Goal: Contribute content: Contribute content

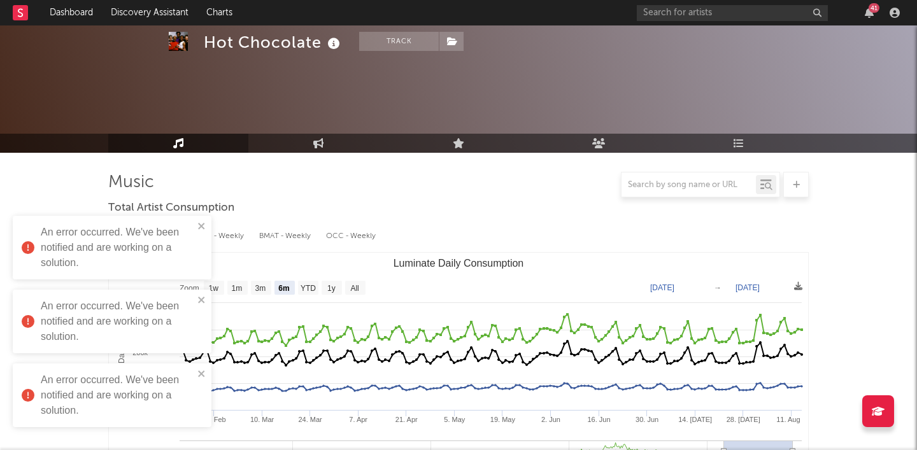
select select "6m"
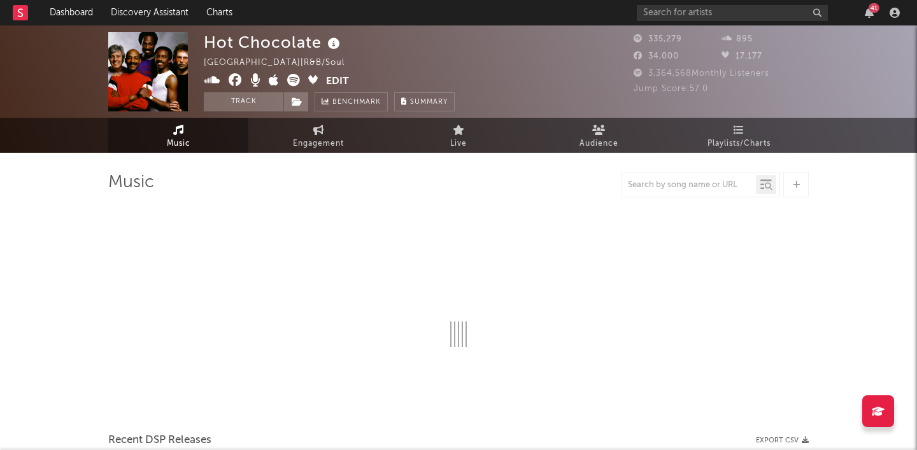
select select "6m"
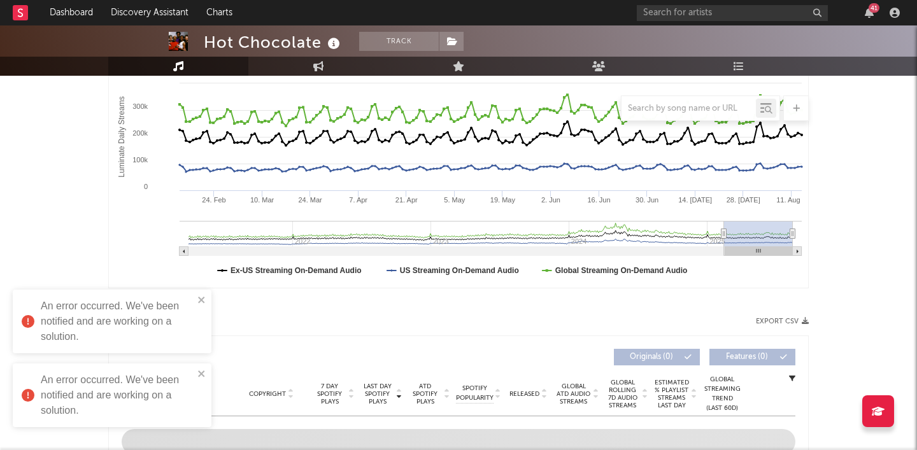
scroll to position [336, 0]
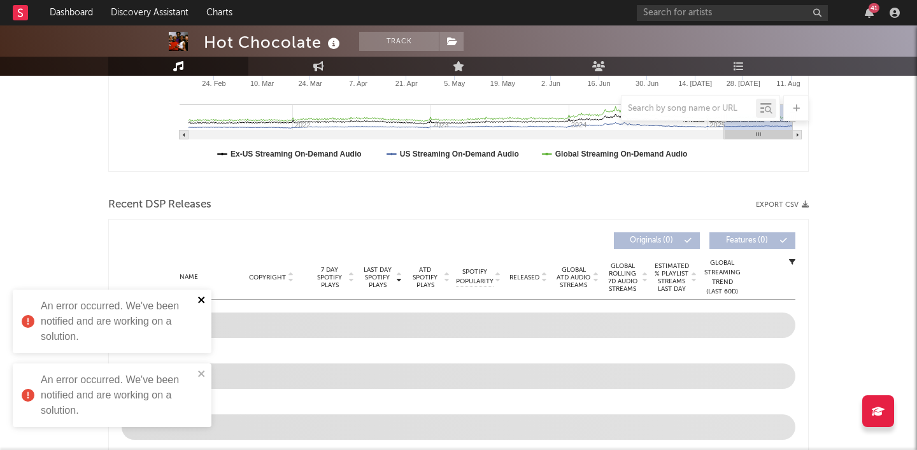
click at [198, 304] on icon "close" at bounding box center [201, 300] width 9 height 10
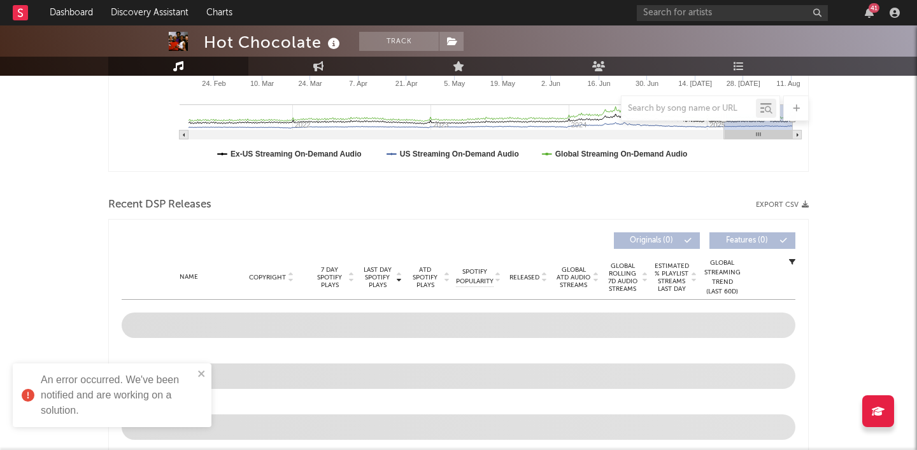
click at [201, 384] on div "An error occurred. We've been notified and are working on a solution." at bounding box center [112, 396] width 199 height 64
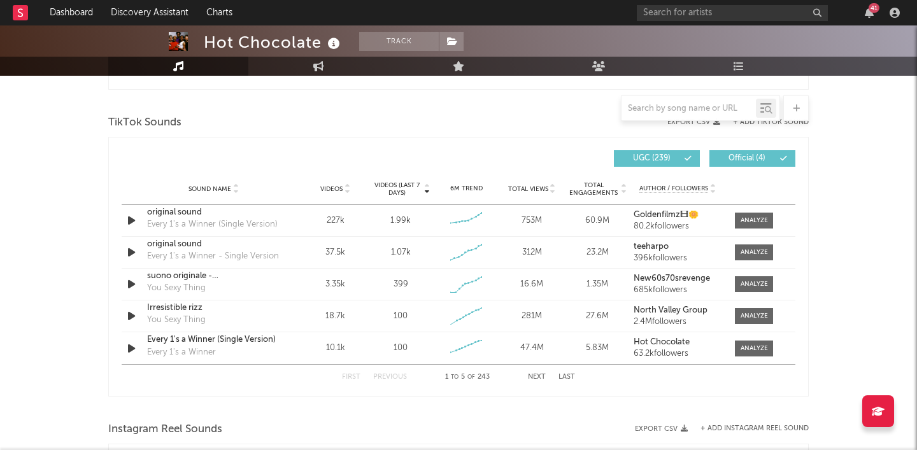
scroll to position [812, 0]
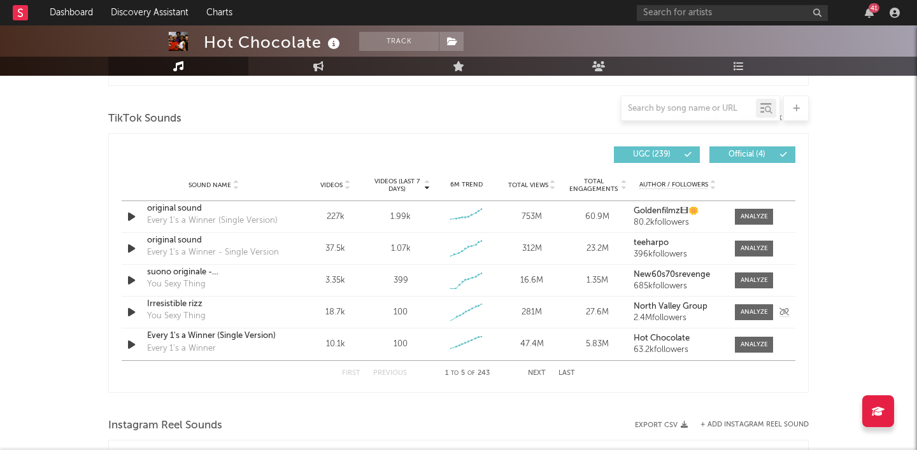
click at [201, 316] on div "You Sexy Thing" at bounding box center [176, 316] width 59 height 13
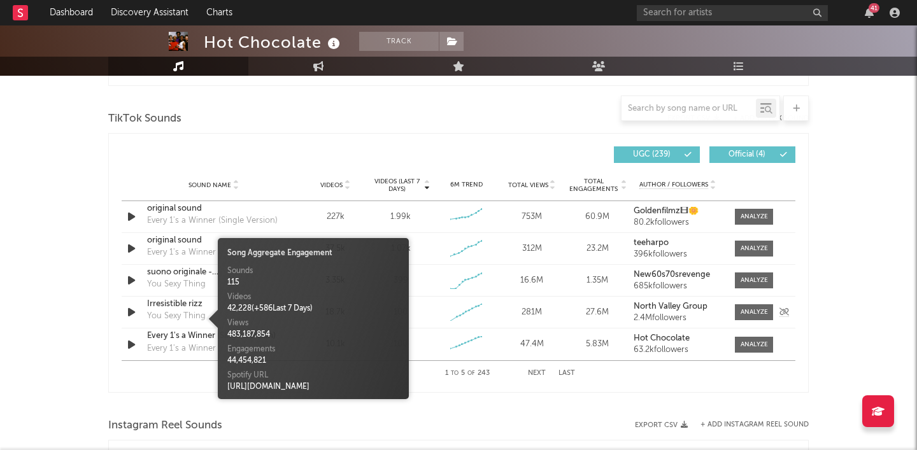
click at [194, 308] on div "Irresistible rizz" at bounding box center [213, 304] width 133 height 13
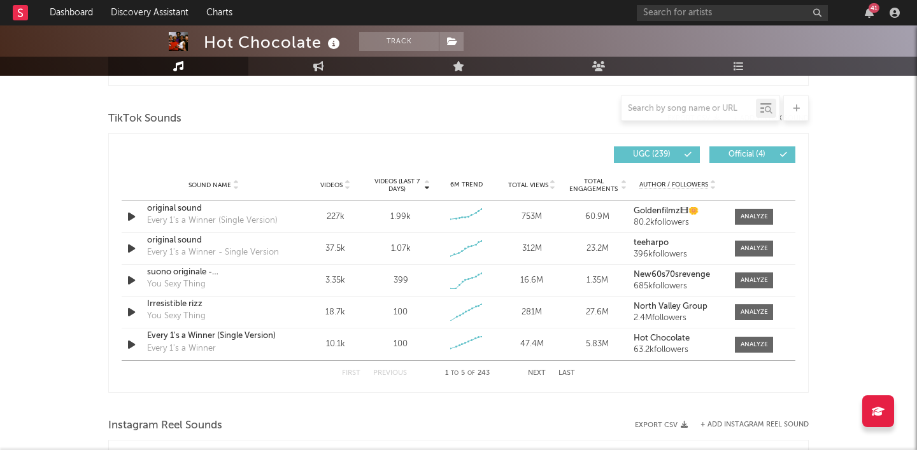
click at [537, 374] on button "Next" at bounding box center [537, 373] width 18 height 7
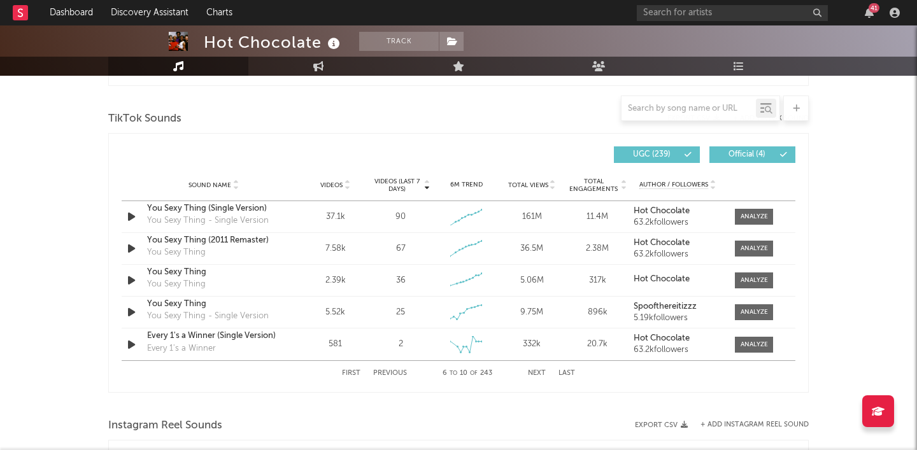
click at [539, 370] on button "Next" at bounding box center [537, 373] width 18 height 7
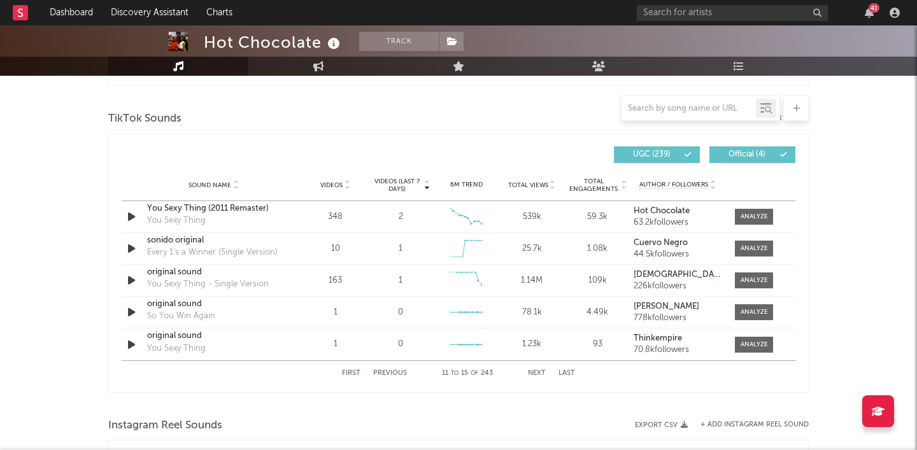
click at [536, 371] on button "Next" at bounding box center [537, 373] width 18 height 7
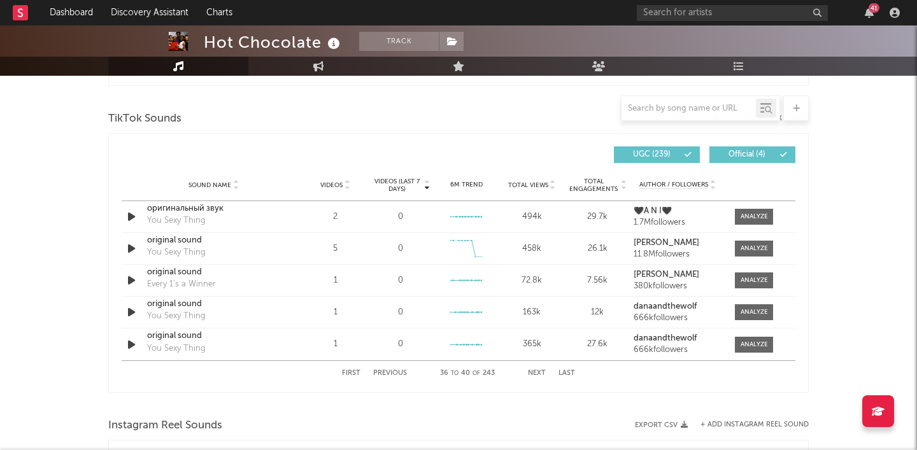
click at [536, 371] on button "Next" at bounding box center [537, 373] width 18 height 7
click at [536, 370] on button "Next" at bounding box center [537, 373] width 18 height 7
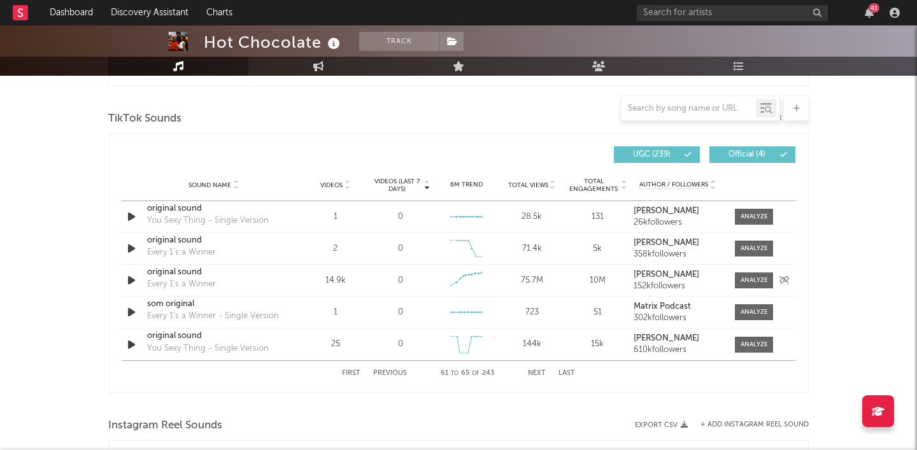
click at [215, 271] on div "original sound" at bounding box center [213, 272] width 133 height 13
click at [537, 371] on button "Next" at bounding box center [537, 373] width 18 height 7
click at [536, 373] on button "Next" at bounding box center [537, 373] width 18 height 7
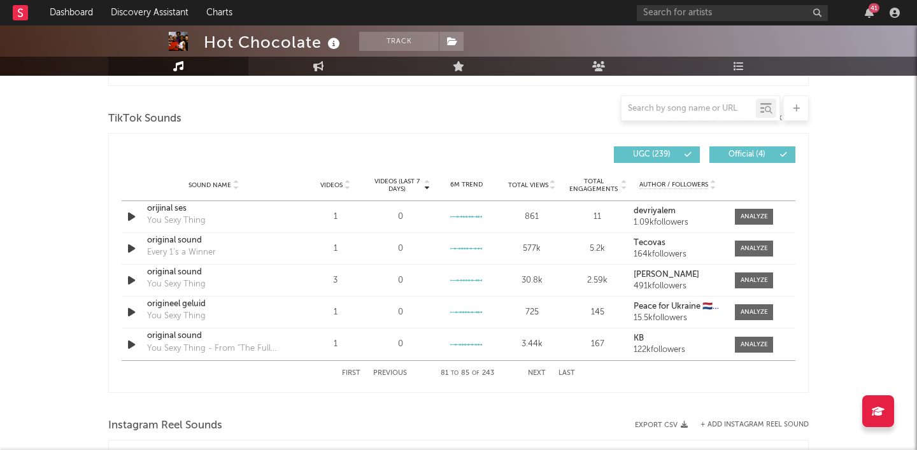
click at [536, 373] on button "Next" at bounding box center [537, 373] width 18 height 7
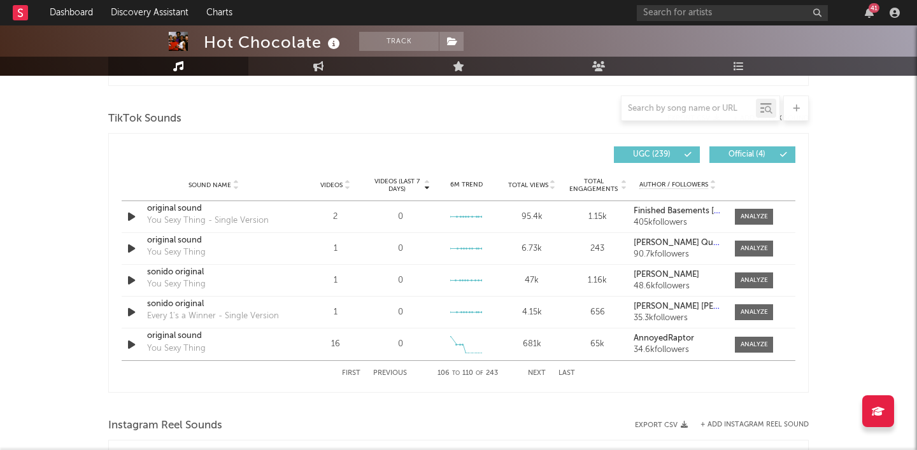
click at [536, 373] on button "Next" at bounding box center [537, 373] width 18 height 7
click at [536, 374] on button "Next" at bounding box center [537, 373] width 18 height 7
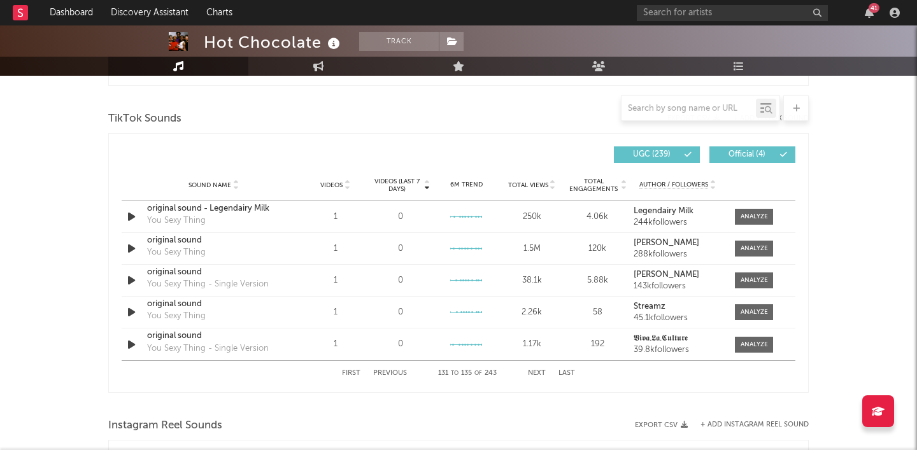
click at [536, 374] on button "Next" at bounding box center [537, 373] width 18 height 7
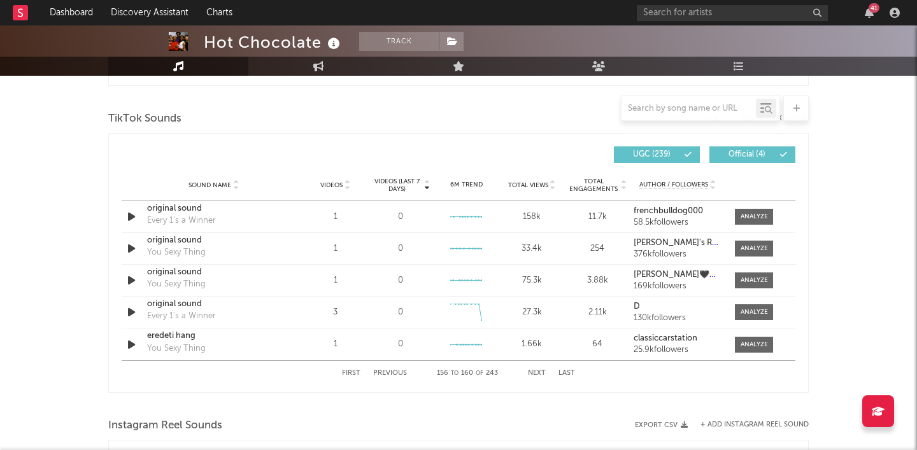
click at [536, 374] on button "Next" at bounding box center [537, 373] width 18 height 7
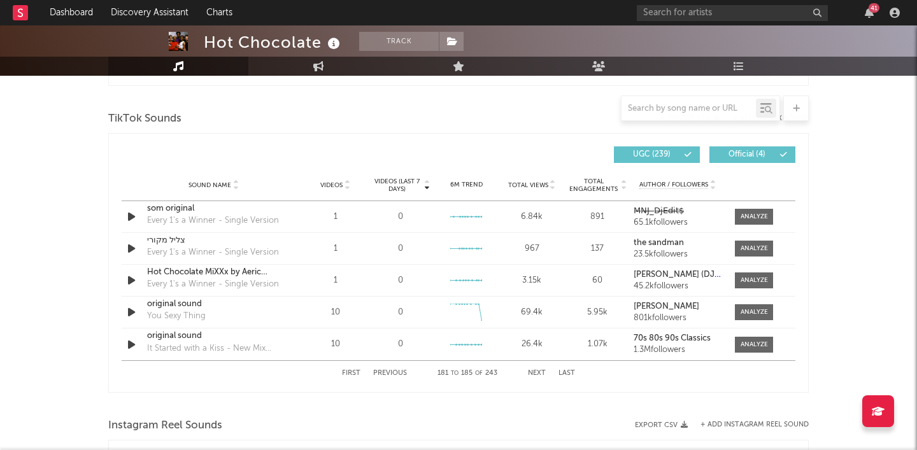
click at [536, 374] on button "Next" at bounding box center [537, 373] width 18 height 7
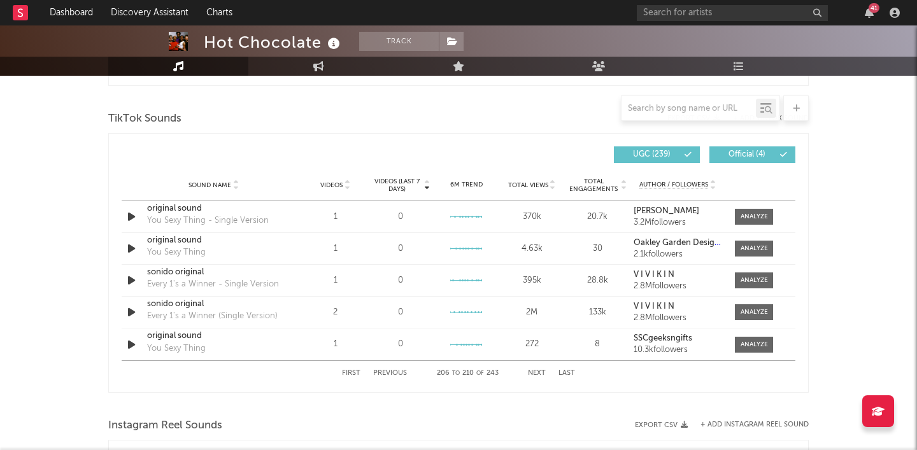
click at [536, 374] on button "Next" at bounding box center [537, 373] width 18 height 7
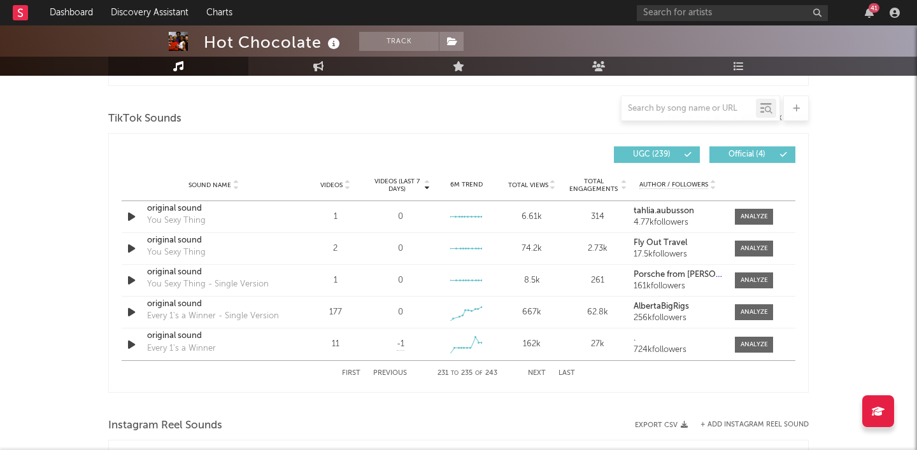
click at [536, 374] on button "Next" at bounding box center [537, 373] width 18 height 7
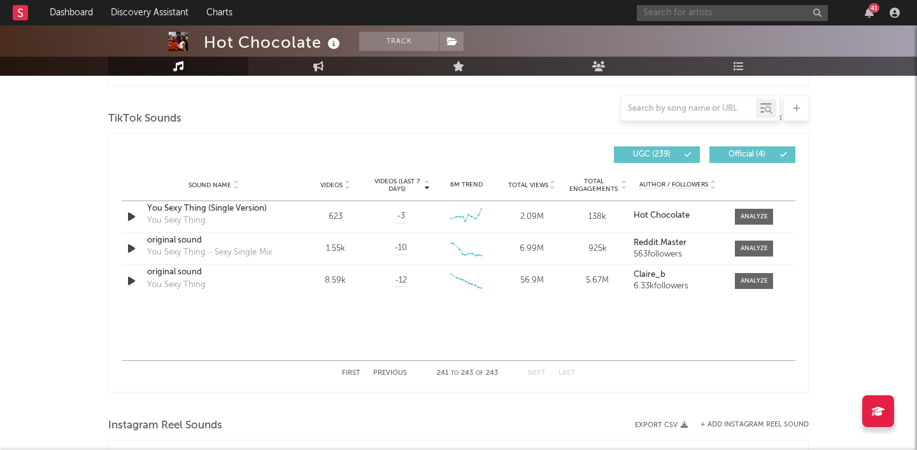
click at [708, 14] on input "text" at bounding box center [732, 13] width 191 height 16
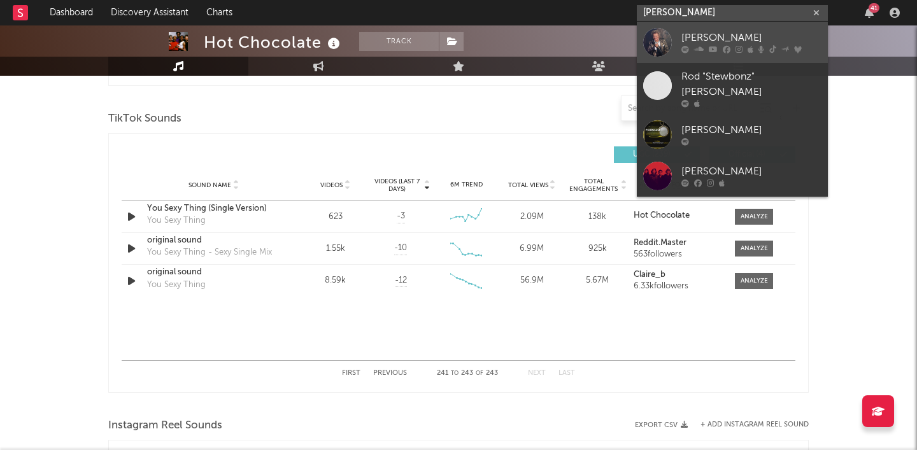
type input "Rod Stewart"
click at [727, 32] on div "Rod Stewart" at bounding box center [751, 38] width 140 height 15
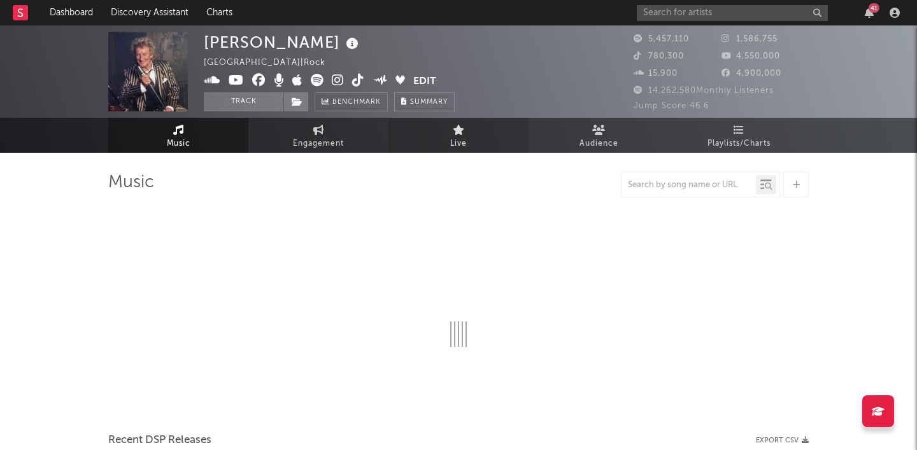
select select "6m"
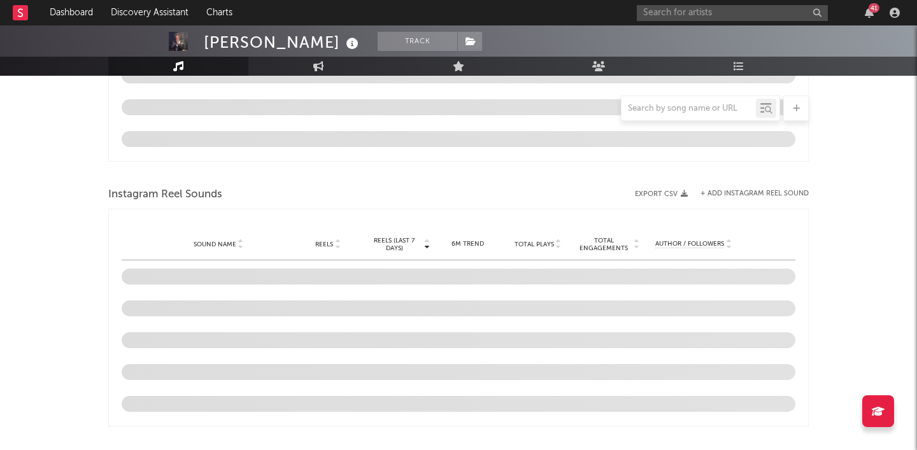
scroll to position [909, 0]
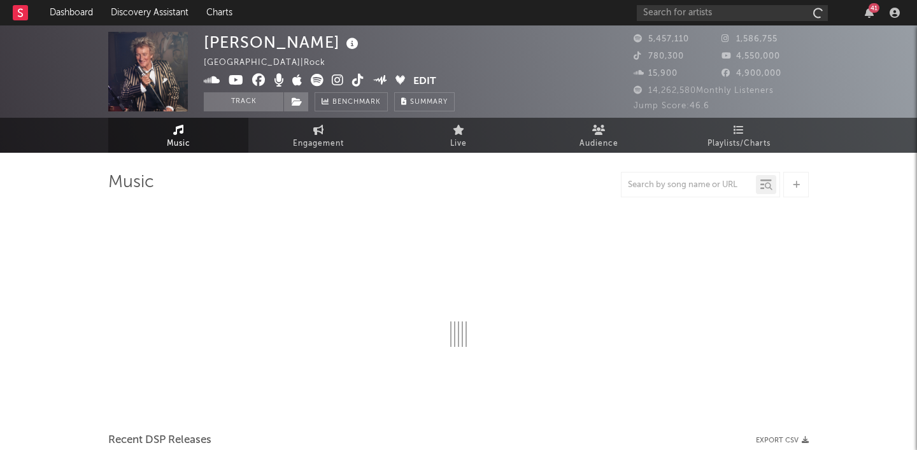
select select "6m"
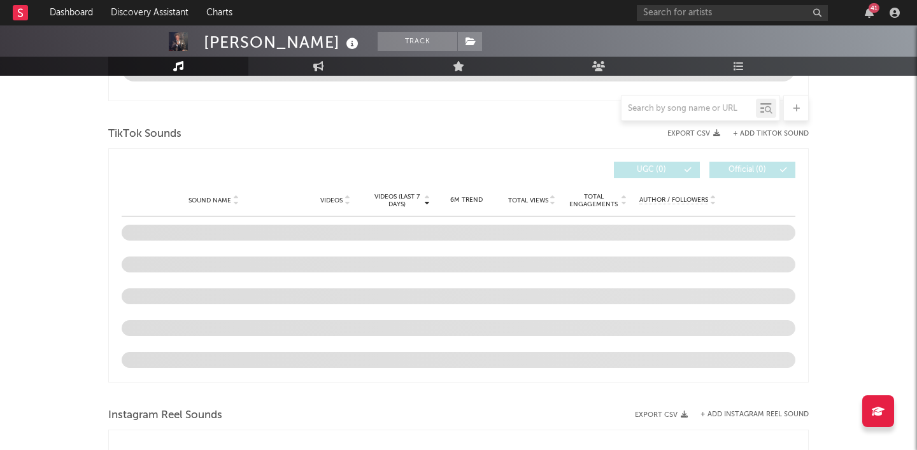
scroll to position [810, 0]
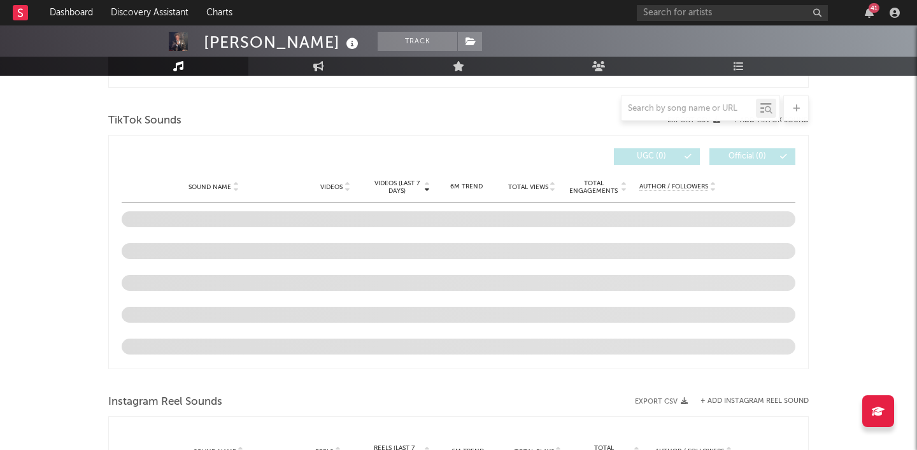
click at [324, 211] on span at bounding box center [459, 219] width 674 height 32
click at [318, 220] on span at bounding box center [459, 219] width 674 height 32
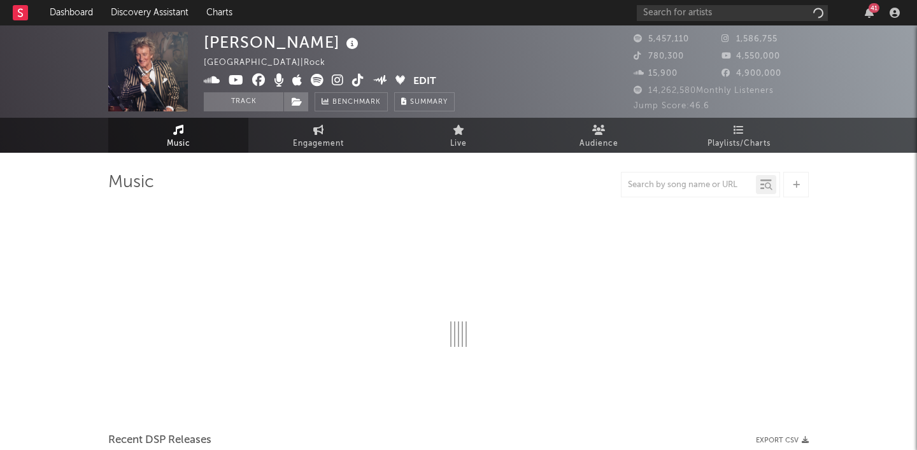
select select "6m"
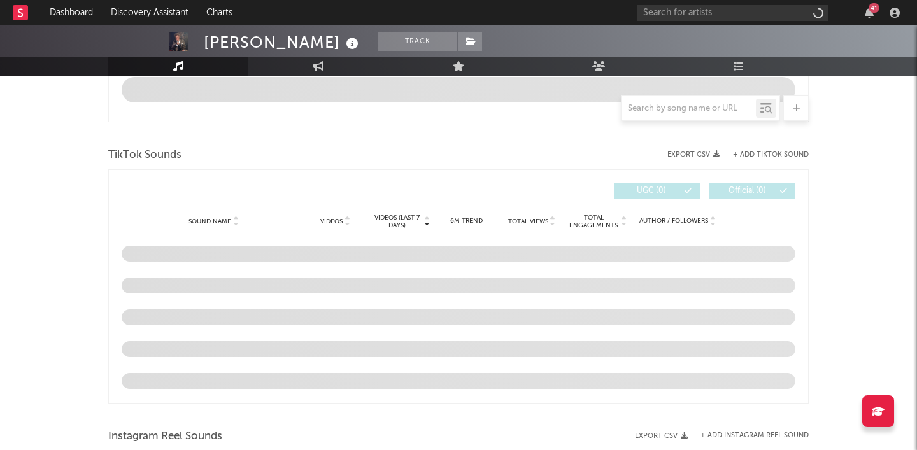
scroll to position [828, 0]
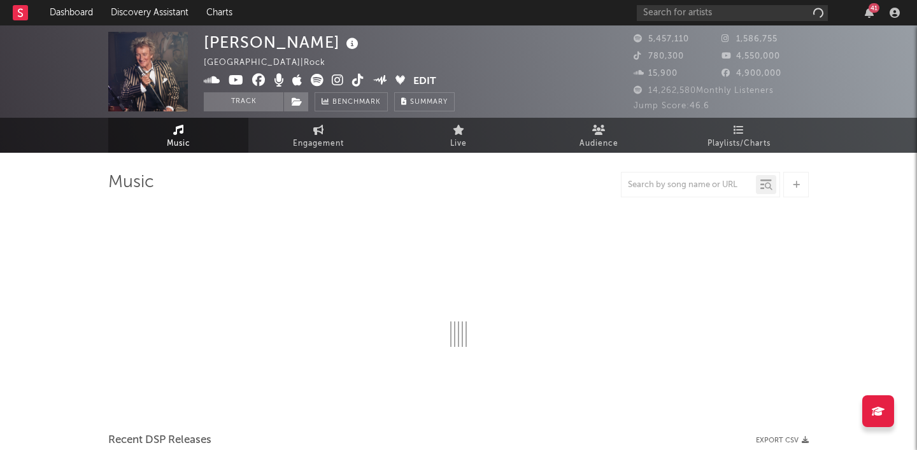
select select "6m"
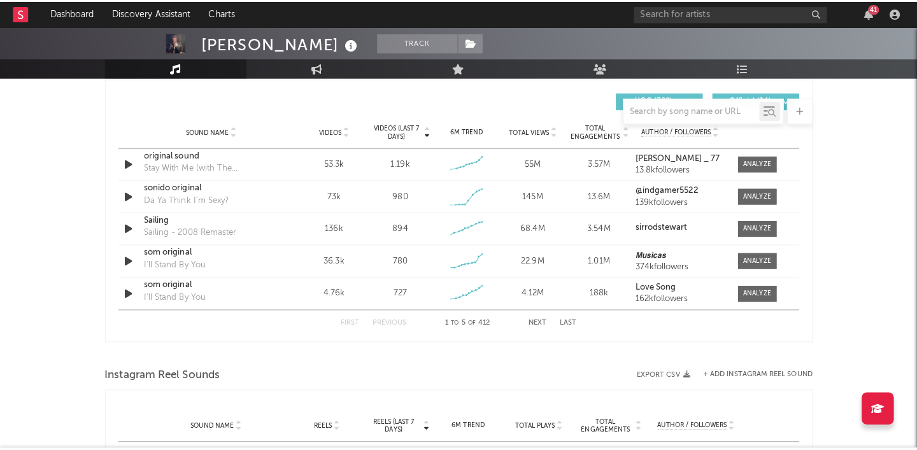
scroll to position [869, 0]
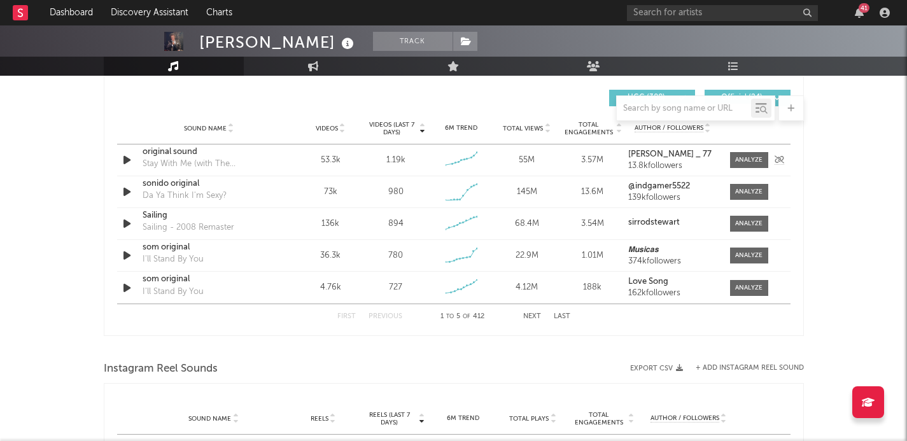
click at [208, 154] on div "original sound" at bounding box center [209, 152] width 133 height 13
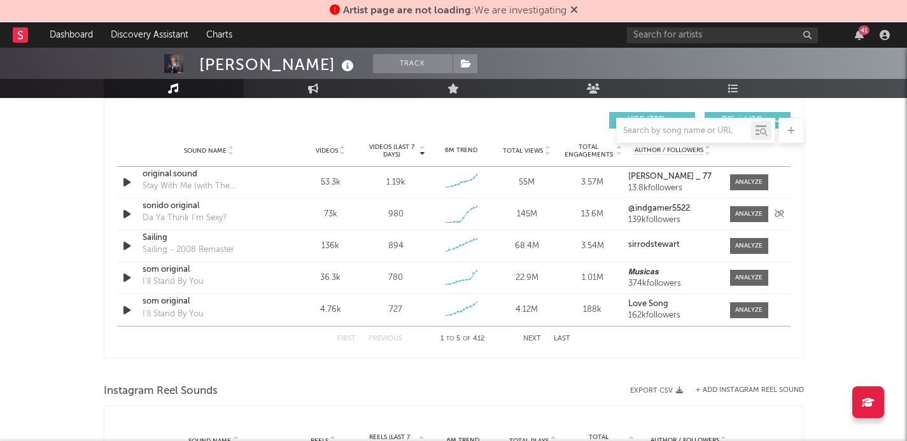
click at [220, 213] on div "sonido original" at bounding box center [209, 206] width 133 height 13
click at [192, 242] on div "Sailing" at bounding box center [209, 238] width 133 height 13
click at [190, 276] on div "som original" at bounding box center [209, 270] width 133 height 13
click at [530, 334] on div "First Previous 1 to 5 of 412 Next Last" at bounding box center [454, 339] width 233 height 25
click at [532, 336] on button "Next" at bounding box center [532, 339] width 18 height 7
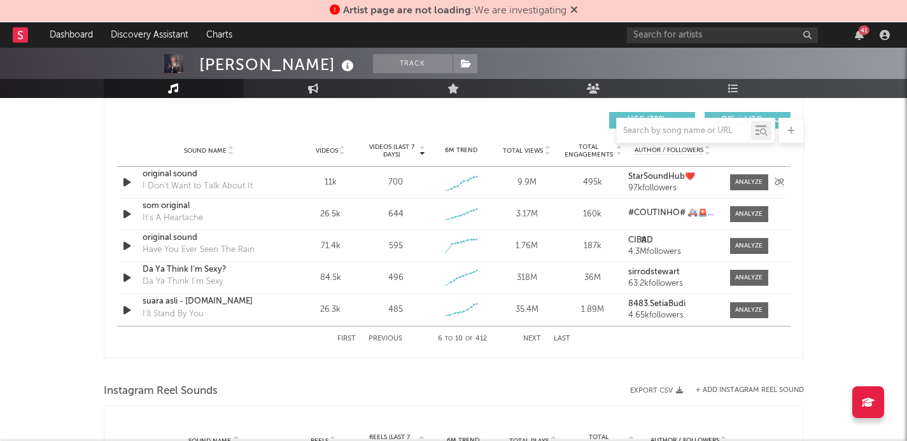
click at [222, 176] on div "original sound" at bounding box center [209, 174] width 133 height 13
click at [199, 215] on div "It's A Heartache" at bounding box center [173, 218] width 60 height 13
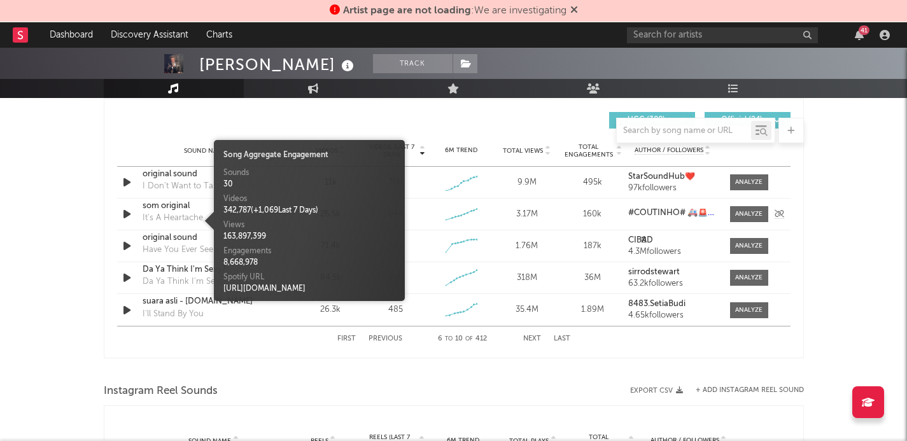
click at [198, 209] on div "som original" at bounding box center [209, 206] width 133 height 13
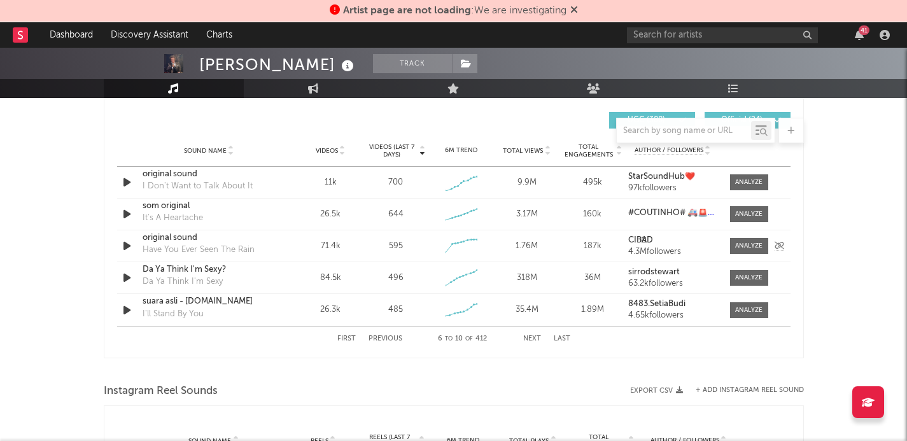
click at [195, 243] on div "original sound" at bounding box center [209, 238] width 133 height 13
drag, startPoint x: 320, startPoint y: 244, endPoint x: 345, endPoint y: 243, distance: 24.2
click at [345, 244] on div "71.4k" at bounding box center [330, 246] width 59 height 13
copy div "71.4k"
click at [257, 276] on div "Da Ya Think I'm Sexy?" at bounding box center [209, 270] width 133 height 13
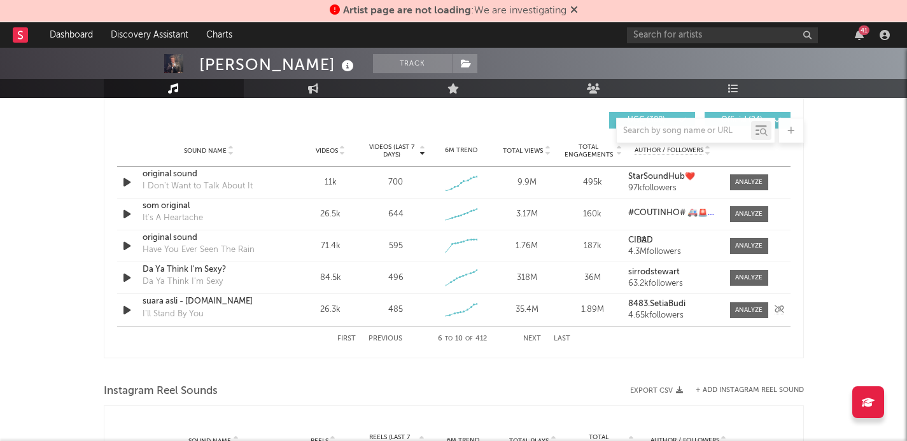
click at [206, 313] on div "suara asli - 8483.it I'll Stand By You" at bounding box center [209, 309] width 133 height 29
click at [192, 304] on div "suara asli - 8483.it" at bounding box center [209, 301] width 133 height 13
click at [526, 337] on button "Next" at bounding box center [532, 339] width 18 height 7
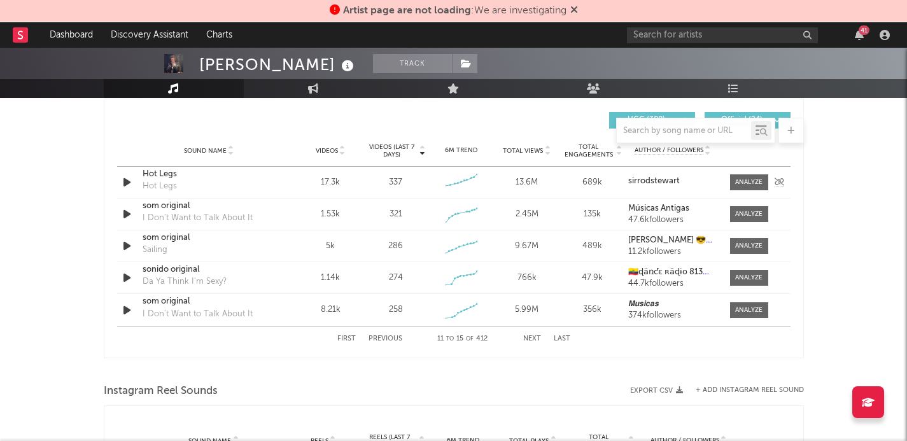
click at [187, 186] on div "Hot Legs Hot Legs" at bounding box center [209, 182] width 133 height 29
click at [177, 186] on div "Hot Legs Hot Legs" at bounding box center [209, 182] width 133 height 29
click at [173, 186] on div "Hot Legs" at bounding box center [160, 186] width 34 height 13
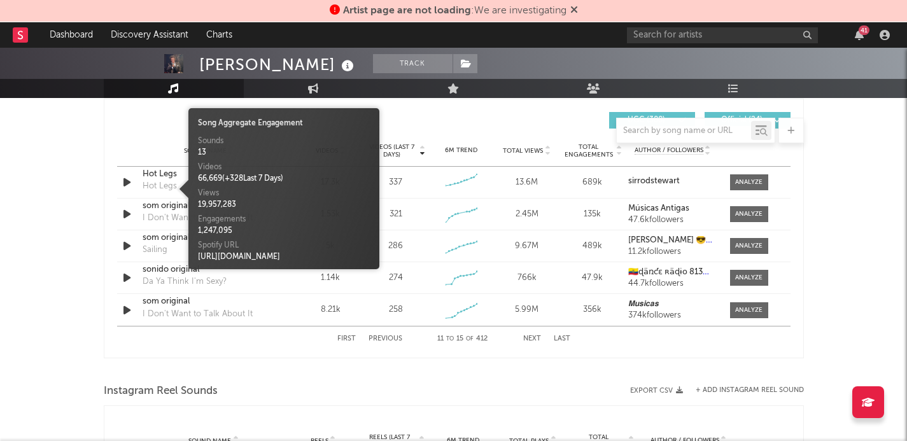
click at [184, 183] on span at bounding box center [182, 188] width 13 height 19
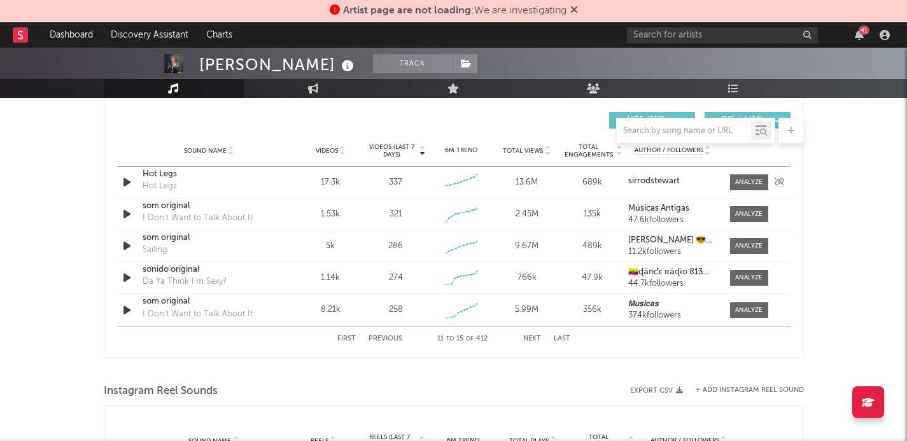
click at [171, 177] on div "Hot Legs" at bounding box center [209, 174] width 133 height 13
click at [191, 209] on div "som original" at bounding box center [209, 206] width 133 height 13
click at [532, 336] on button "Next" at bounding box center [532, 339] width 18 height 7
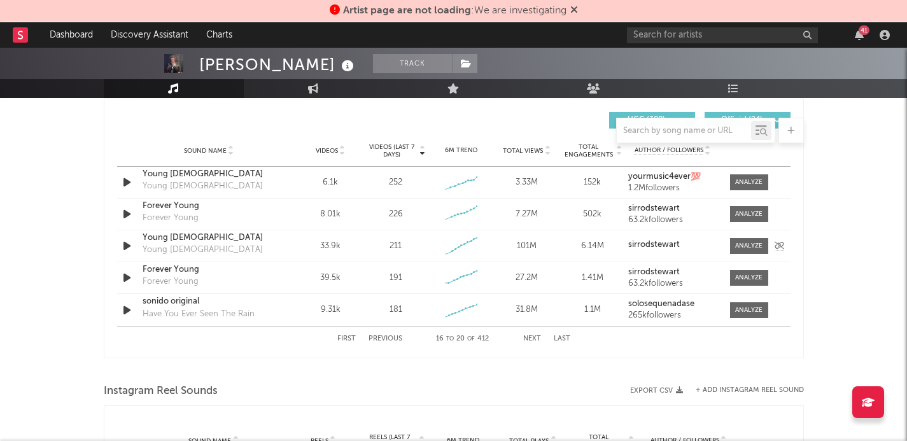
click at [189, 246] on div "Young Turks" at bounding box center [203, 250] width 120 height 13
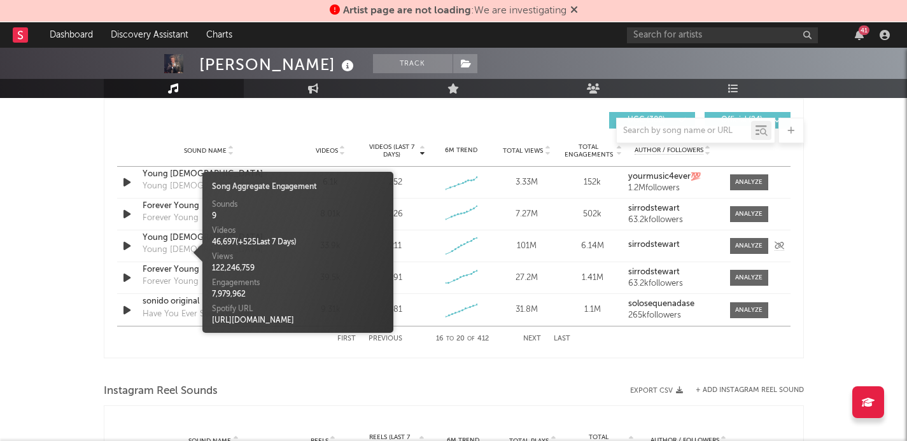
click at [190, 238] on div "Young Turks" at bounding box center [209, 238] width 133 height 13
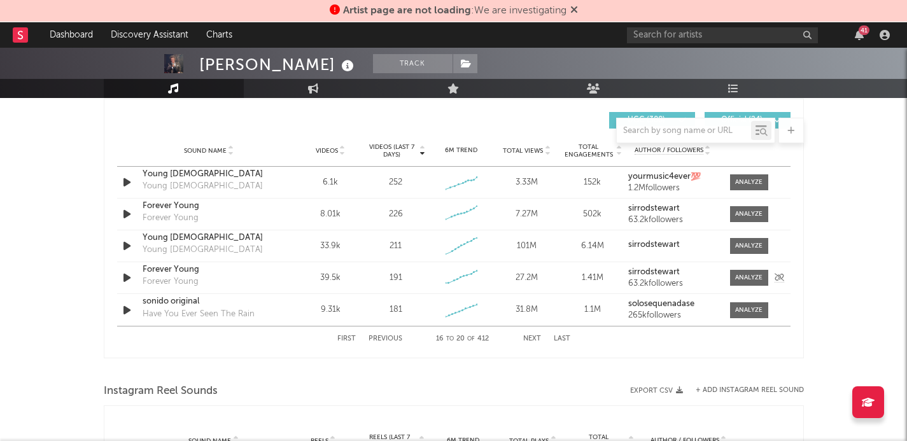
click at [204, 278] on div "Forever Young Forever Young" at bounding box center [209, 278] width 133 height 29
click at [190, 278] on div "Forever Young" at bounding box center [171, 282] width 56 height 13
click at [183, 271] on div "Forever Young" at bounding box center [209, 270] width 133 height 13
click at [199, 304] on div "sonido original" at bounding box center [209, 301] width 133 height 13
click at [535, 336] on button "Next" at bounding box center [532, 339] width 18 height 7
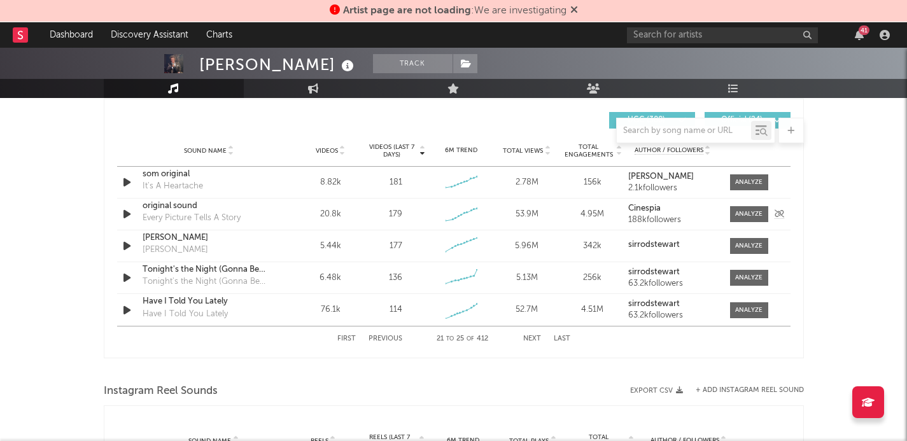
click at [203, 210] on div "original sound" at bounding box center [209, 206] width 133 height 13
click at [181, 246] on div "Maggie May" at bounding box center [176, 250] width 66 height 13
click at [265, 395] on div "Instagram Reel Sounds" at bounding box center [454, 392] width 700 height 22
click at [226, 308] on div "Have I Told You Lately" at bounding box center [209, 301] width 133 height 13
click at [536, 337] on button "Next" at bounding box center [532, 339] width 18 height 7
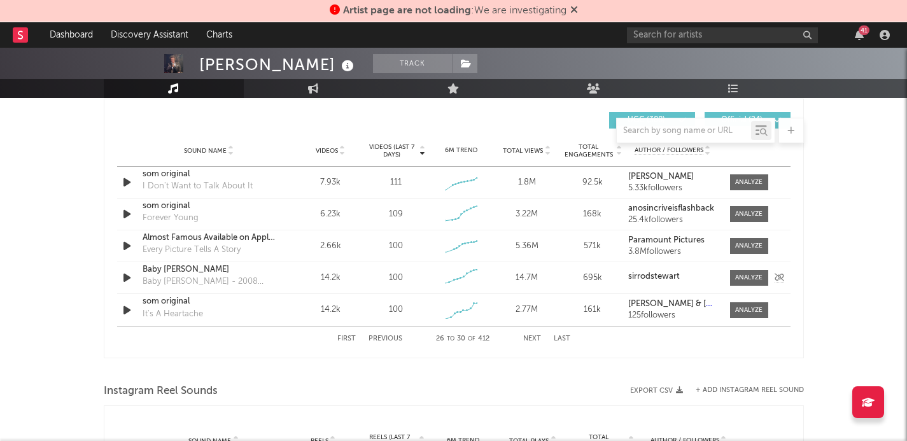
click at [183, 273] on div "Baby Jane" at bounding box center [209, 270] width 133 height 13
click at [190, 306] on div "som original" at bounding box center [209, 301] width 133 height 13
click at [536, 336] on button "Next" at bounding box center [532, 339] width 18 height 7
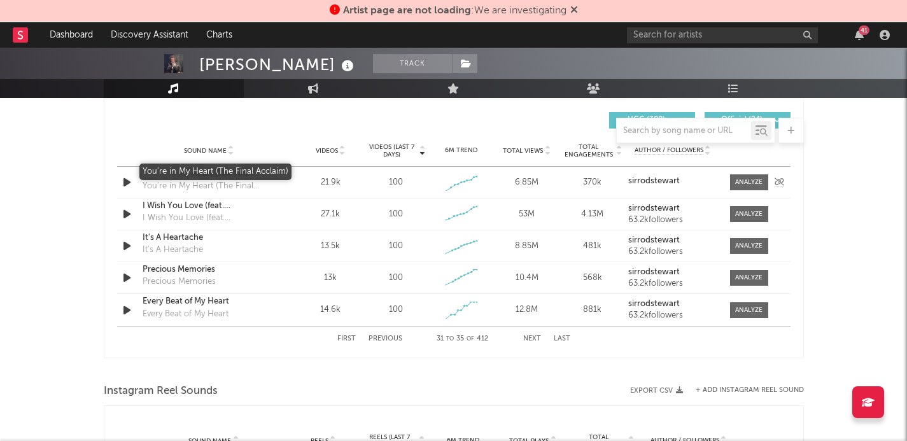
click at [246, 178] on div "You're in My Heart (The Final Acclaim)" at bounding box center [209, 174] width 133 height 13
click at [245, 208] on div "I Wish You Love (feat. Chris Botti)" at bounding box center [209, 206] width 133 height 13
click at [192, 240] on div "It's A Heartache" at bounding box center [209, 238] width 133 height 13
click at [190, 272] on div "Precious Memories" at bounding box center [209, 270] width 133 height 13
click at [536, 339] on button "Next" at bounding box center [532, 339] width 18 height 7
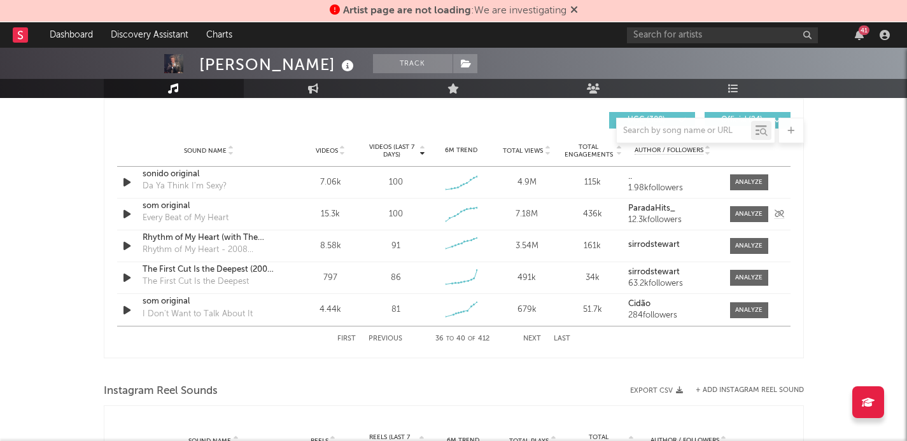
click at [192, 209] on div "som original" at bounding box center [209, 206] width 133 height 13
click at [536, 338] on button "Next" at bounding box center [532, 339] width 18 height 7
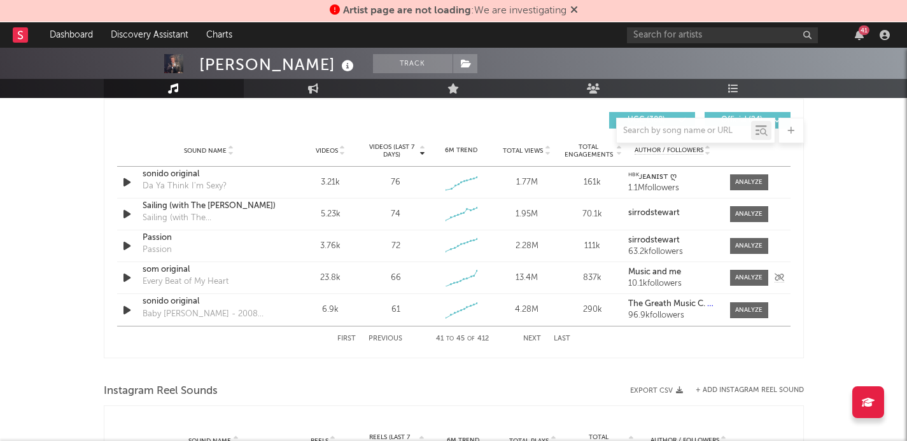
click at [187, 273] on div "som original" at bounding box center [209, 270] width 133 height 13
click at [532, 337] on button "Next" at bounding box center [532, 339] width 18 height 7
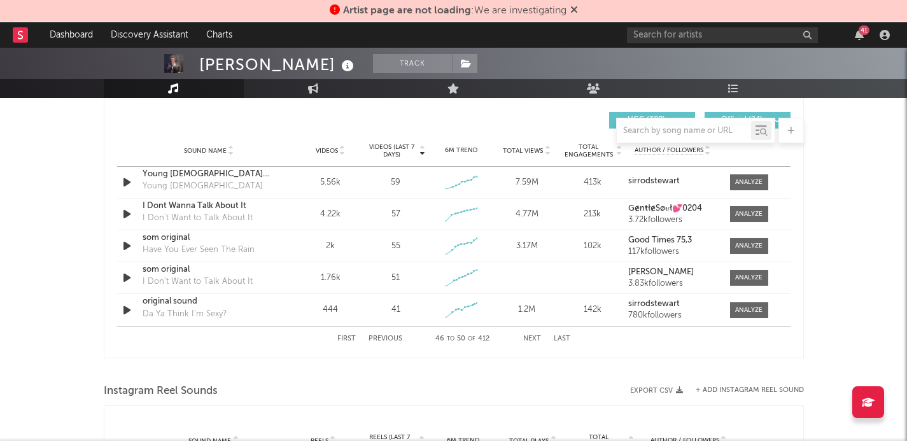
click at [532, 337] on button "Next" at bounding box center [532, 339] width 18 height 7
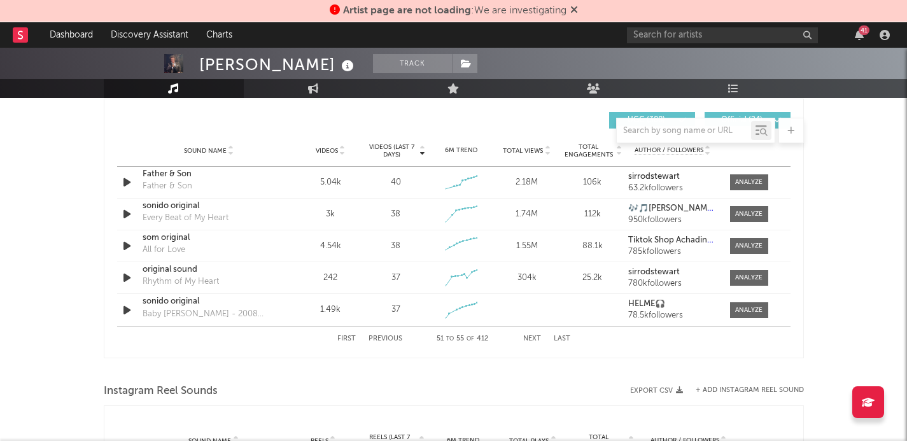
click at [532, 337] on button "Next" at bounding box center [532, 339] width 18 height 7
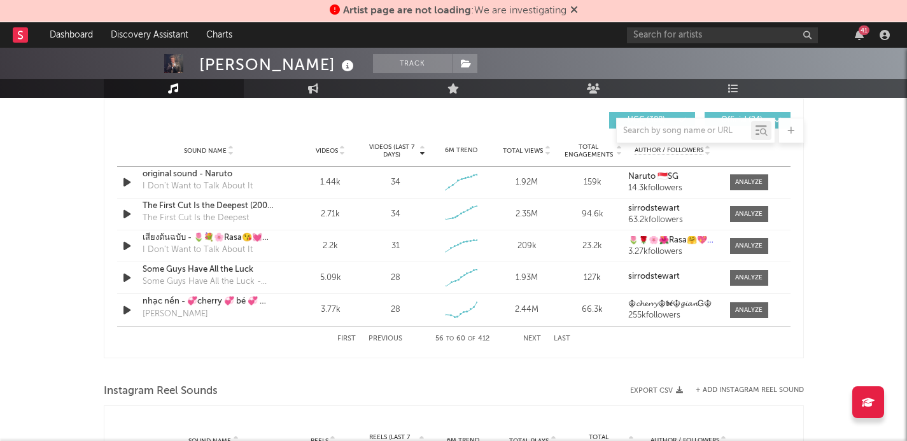
click at [532, 337] on button "Next" at bounding box center [532, 339] width 18 height 7
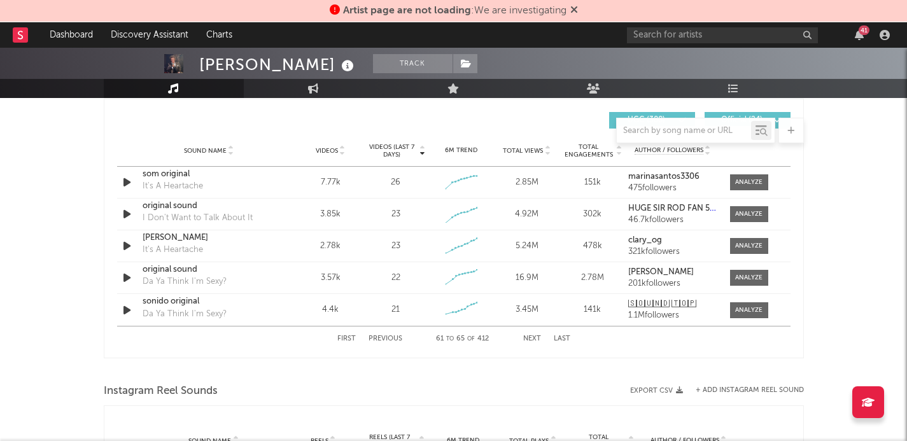
click at [532, 337] on button "Next" at bounding box center [532, 339] width 18 height 7
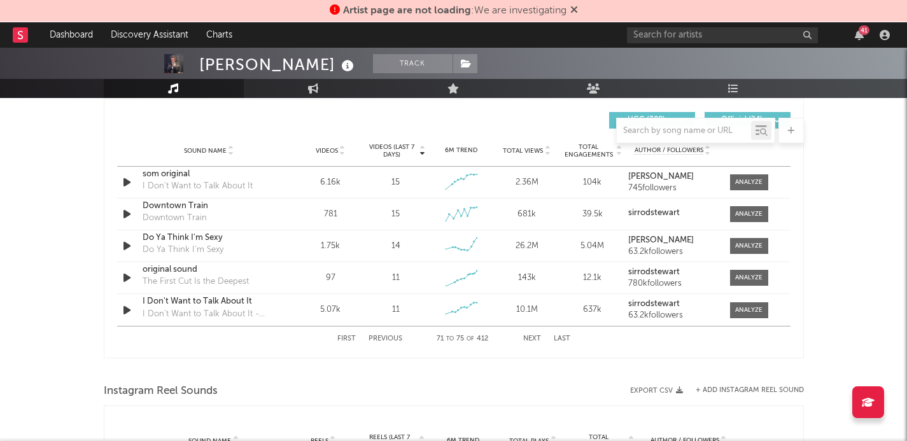
click at [532, 337] on button "Next" at bounding box center [532, 339] width 18 height 7
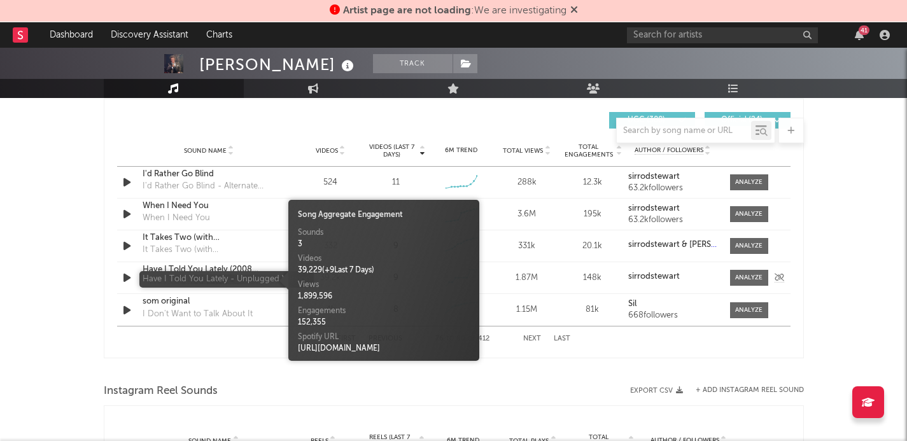
click at [225, 276] on div "Have I Told You Lately - Unplugged Version" at bounding box center [209, 282] width 133 height 13
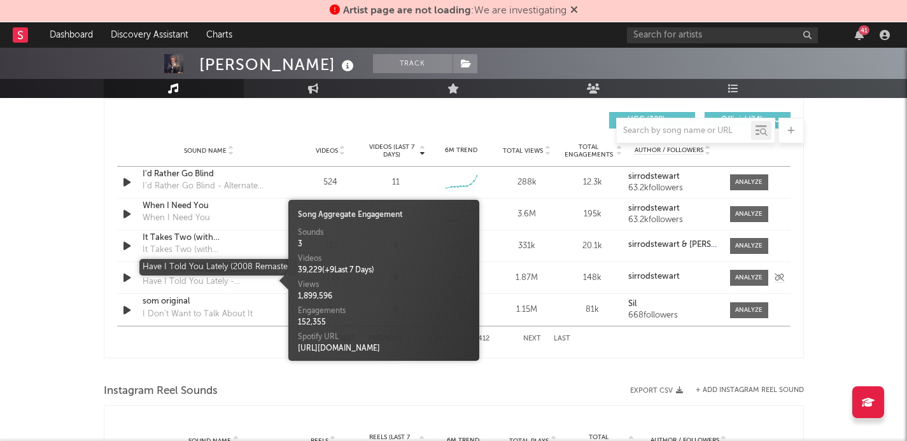
click at [259, 273] on div "Have I Told You Lately (2008 Remaster)" at bounding box center [209, 270] width 133 height 13
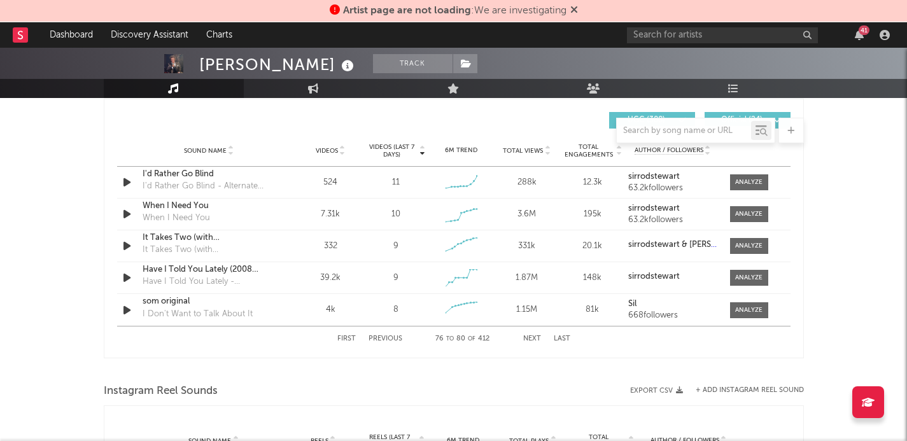
click at [534, 336] on button "Next" at bounding box center [532, 339] width 18 height 7
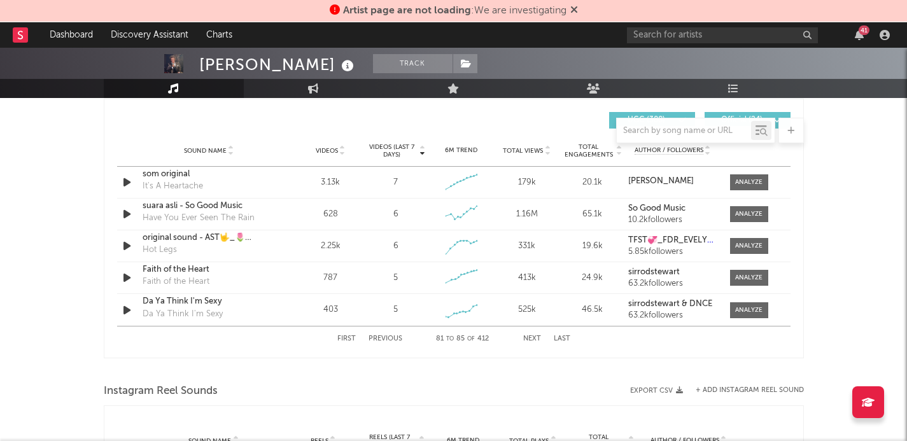
click at [534, 336] on button "Next" at bounding box center [532, 339] width 18 height 7
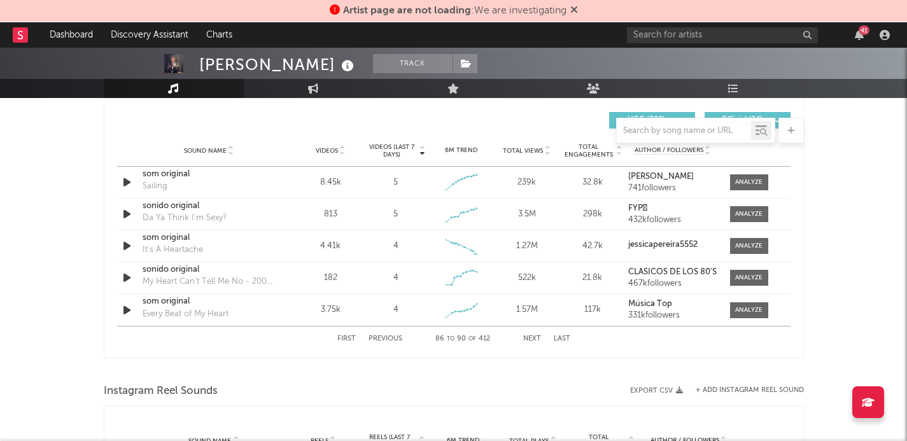
click at [534, 336] on button "Next" at bounding box center [532, 339] width 18 height 7
click at [534, 340] on button "Next" at bounding box center [532, 339] width 18 height 7
click at [534, 339] on button "Next" at bounding box center [532, 339] width 18 height 7
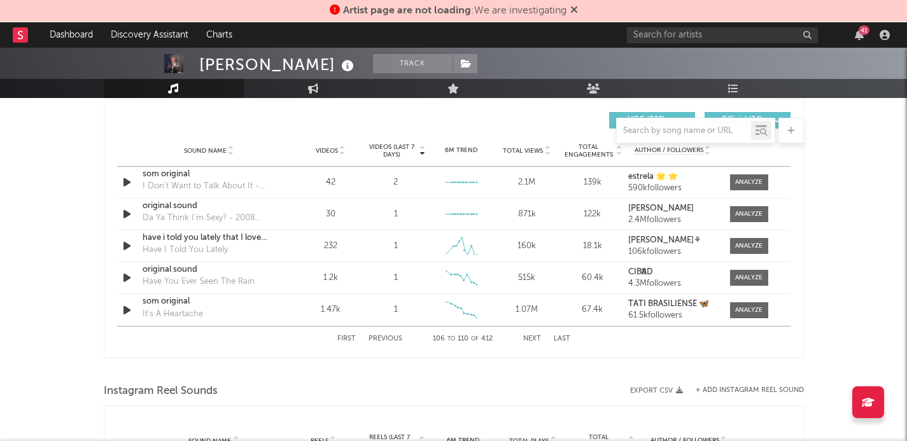
click at [534, 339] on button "Next" at bounding box center [532, 339] width 18 height 7
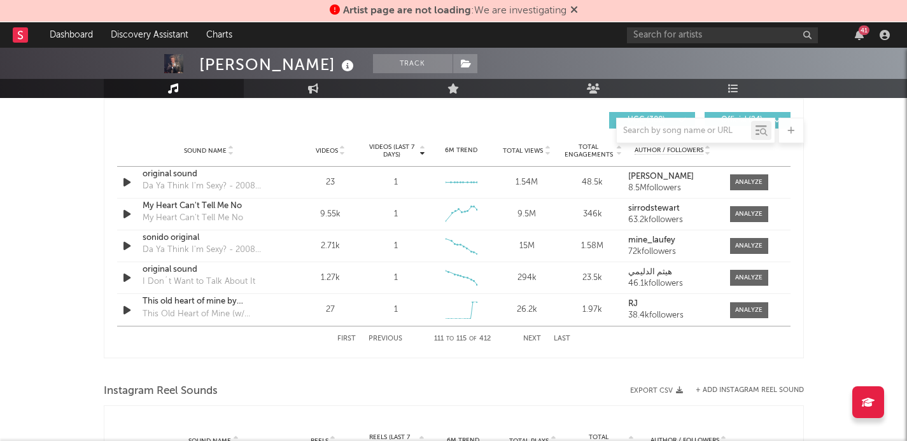
click at [534, 339] on button "Next" at bounding box center [532, 339] width 18 height 7
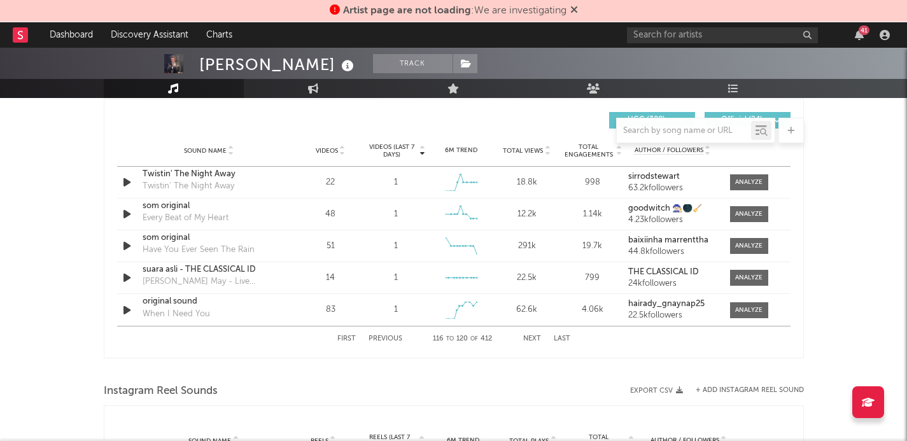
click at [534, 339] on button "Next" at bounding box center [532, 339] width 18 height 7
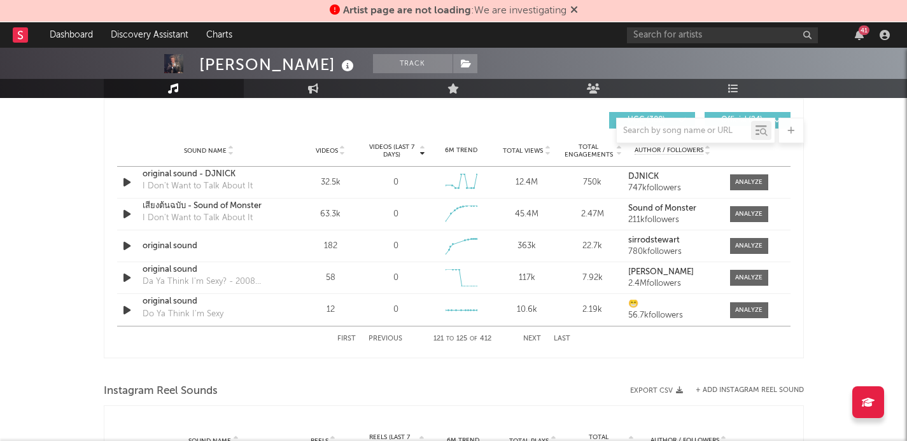
click at [534, 339] on button "Next" at bounding box center [532, 339] width 18 height 7
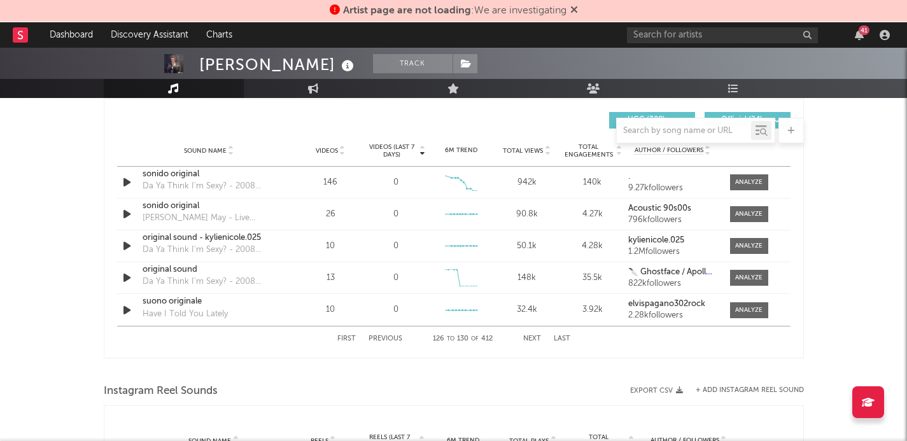
click at [381, 337] on button "Previous" at bounding box center [386, 339] width 34 height 7
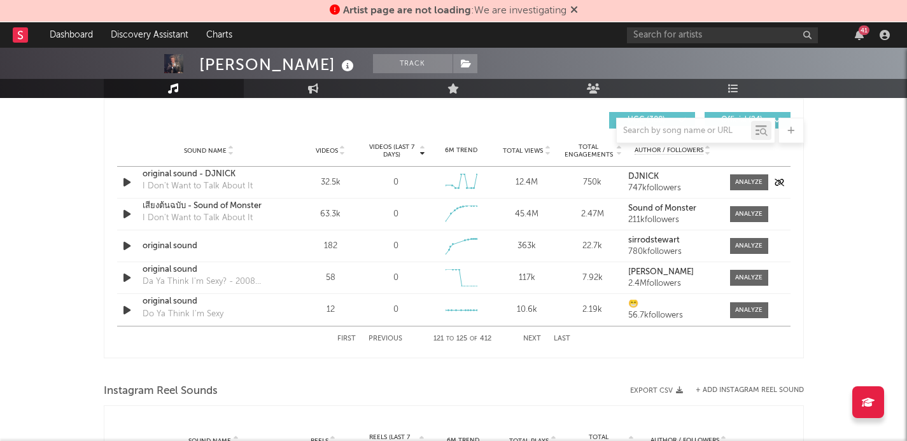
click at [210, 181] on div "original sound - DJNICK" at bounding box center [209, 174] width 133 height 13
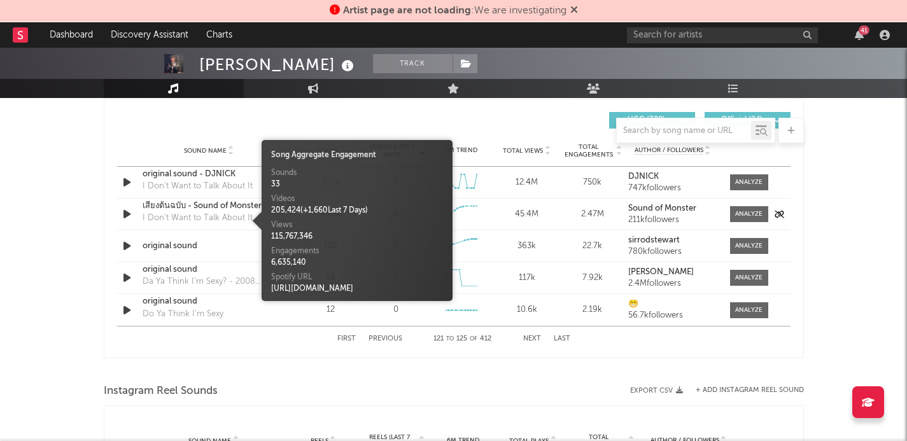
click at [238, 215] on div "I Don't Want to Talk About It" at bounding box center [198, 218] width 110 height 13
click at [242, 209] on div "เสียงต้นฉบับ - Sound of Monster" at bounding box center [209, 206] width 133 height 13
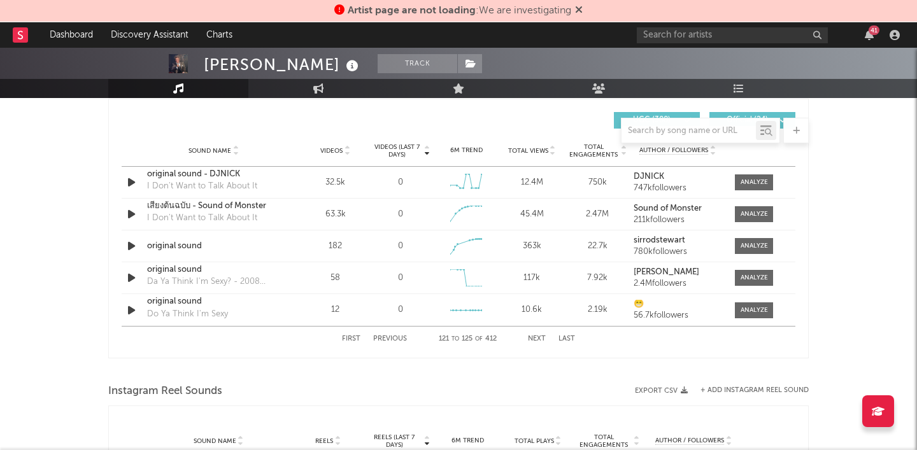
click at [536, 334] on div "First Previous 121 to 125 of 412 Next Last" at bounding box center [458, 339] width 233 height 25
click at [537, 338] on button "Next" at bounding box center [537, 339] width 18 height 7
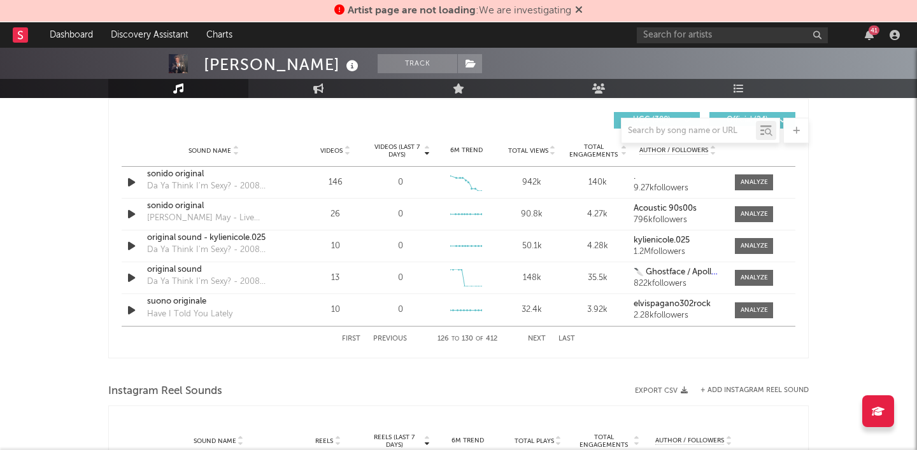
click at [537, 338] on button "Next" at bounding box center [537, 339] width 18 height 7
click at [185, 215] on div "original sound Hot Legs" at bounding box center [213, 214] width 133 height 29
click at [189, 209] on div "original sound" at bounding box center [213, 206] width 133 height 13
click at [535, 334] on div "First Previous 136 to 140 of 412 Next Last" at bounding box center [458, 339] width 233 height 25
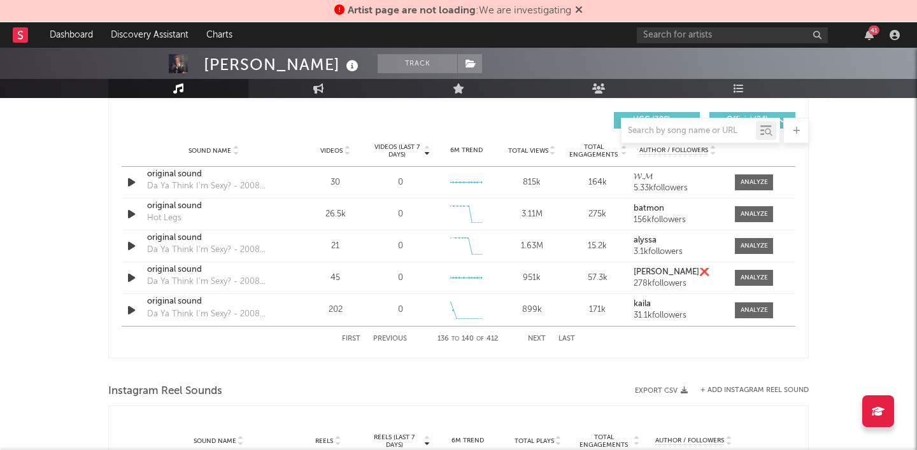
click at [535, 336] on button "Next" at bounding box center [537, 339] width 18 height 7
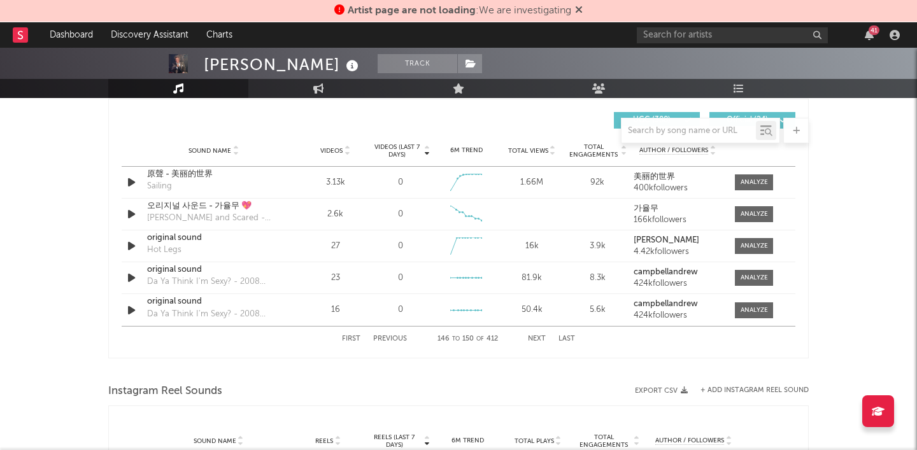
click at [399, 339] on button "Previous" at bounding box center [390, 339] width 34 height 7
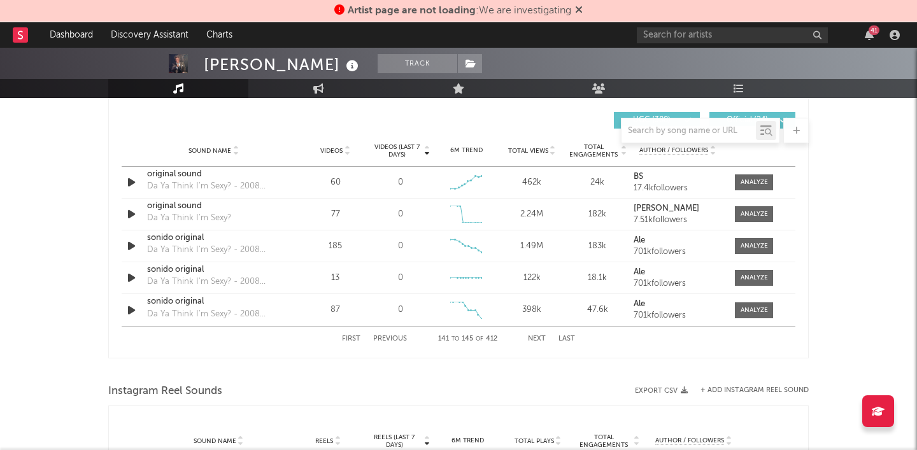
click at [399, 339] on button "Previous" at bounding box center [390, 339] width 34 height 7
click at [534, 334] on div "First Previous 136 to 140 of 412 Next Last" at bounding box center [458, 339] width 233 height 25
click at [535, 337] on button "Next" at bounding box center [537, 339] width 18 height 7
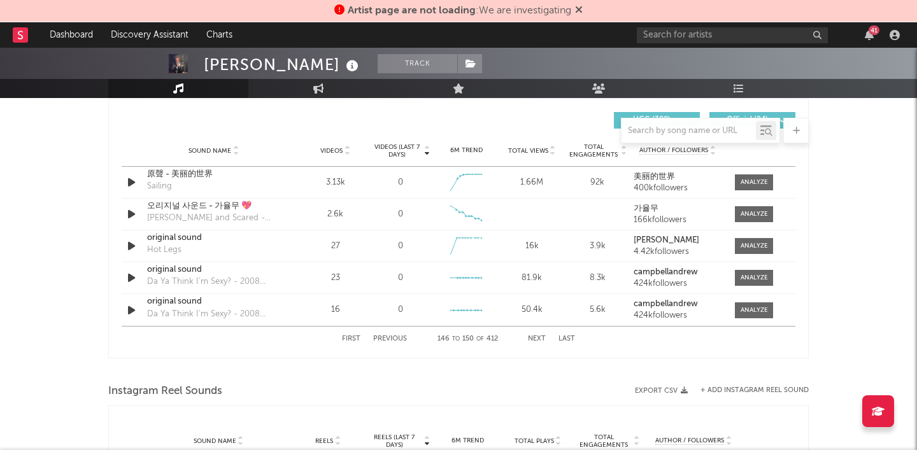
click at [535, 337] on button "Next" at bounding box center [537, 339] width 18 height 7
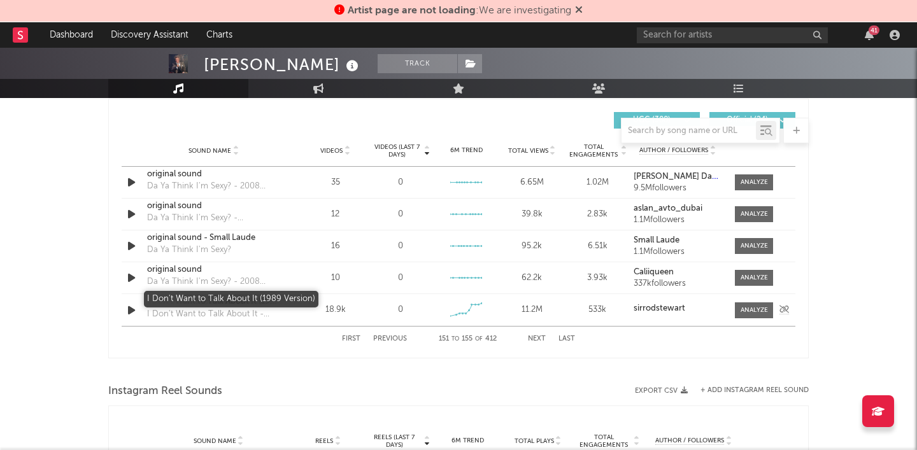
click at [257, 304] on div "I Don't Want to Talk About It (1989 Version)" at bounding box center [213, 301] width 133 height 13
click at [537, 336] on button "Next" at bounding box center [537, 339] width 18 height 7
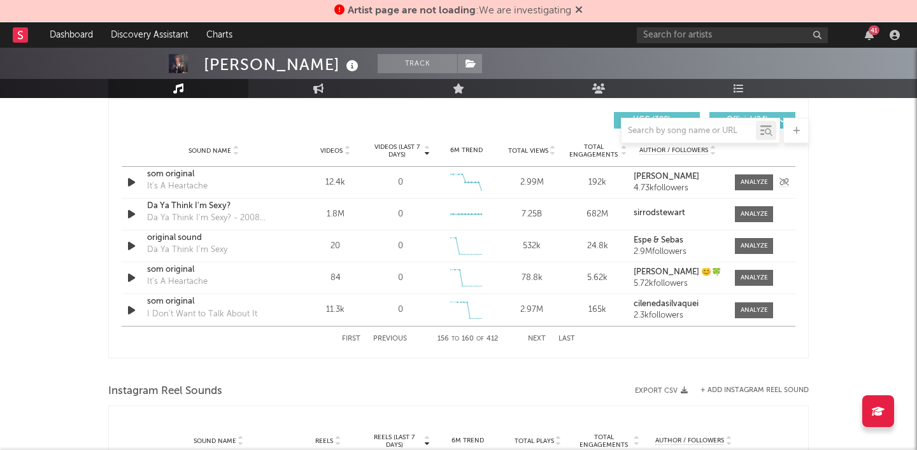
click at [195, 183] on div "It's A Heartache" at bounding box center [177, 186] width 60 height 13
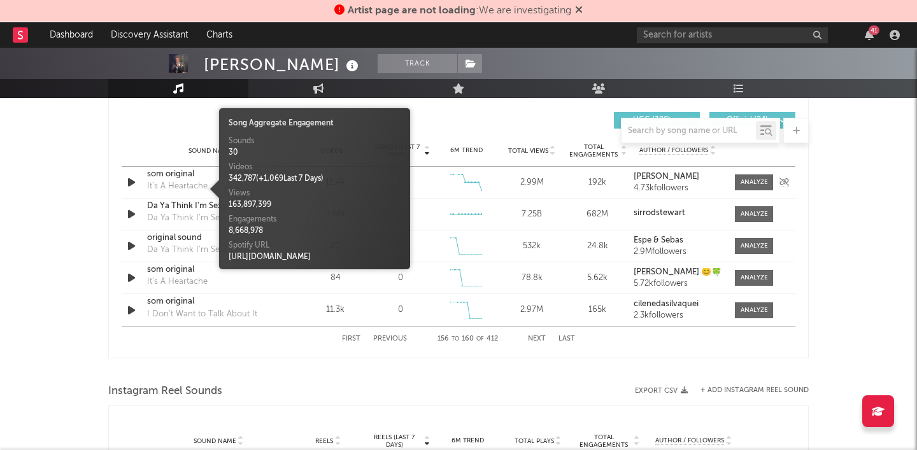
click at [204, 179] on div "som original" at bounding box center [213, 174] width 133 height 13
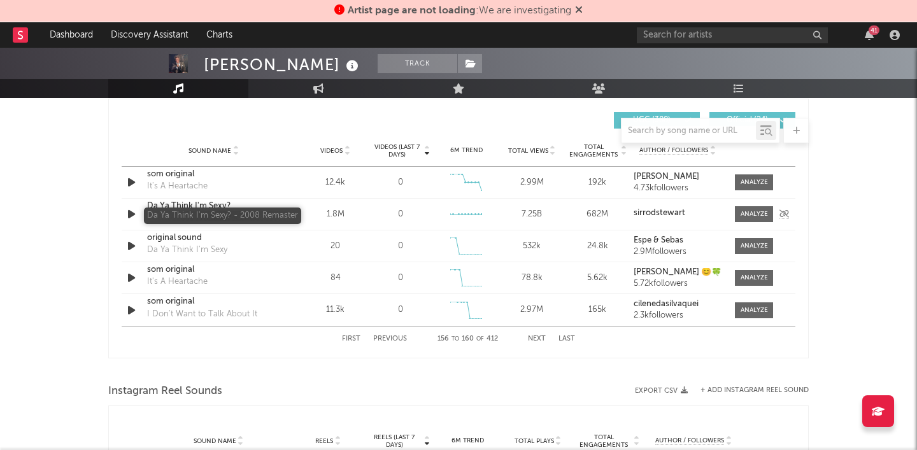
click at [206, 213] on div "Da Ya Think I'm Sexy? - 2008 Remaster" at bounding box center [213, 218] width 133 height 13
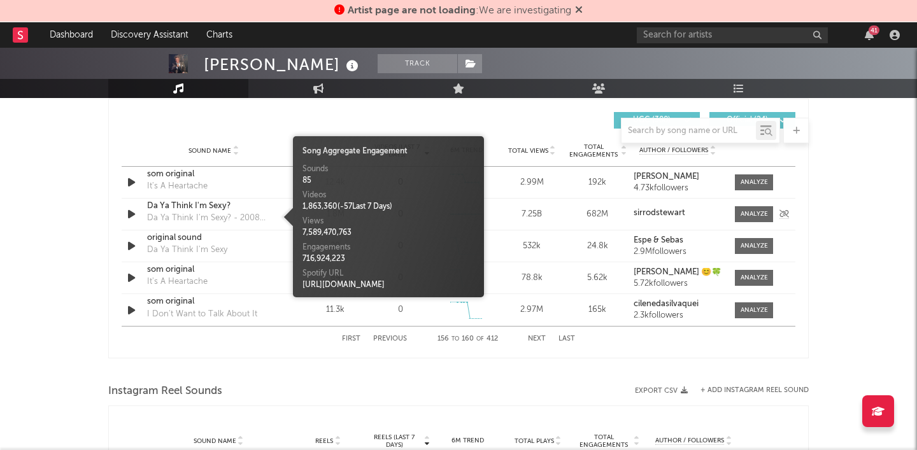
click at [225, 203] on div "Da Ya Think I'm Sexy?" at bounding box center [213, 206] width 133 height 13
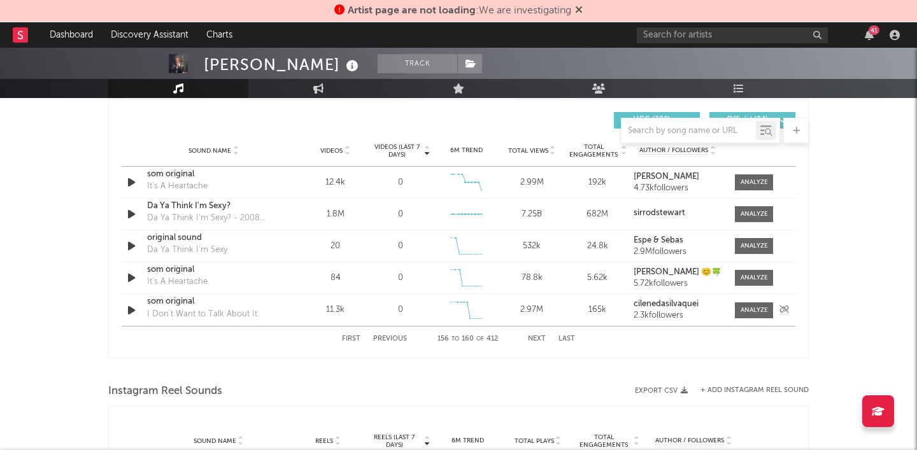
click at [192, 304] on div "som original" at bounding box center [213, 301] width 133 height 13
click at [538, 336] on div "First Previous 156 to 160 of 412 Next Last" at bounding box center [458, 339] width 233 height 25
click at [513, 363] on div at bounding box center [458, 371] width 700 height 19
click at [540, 336] on button "Next" at bounding box center [537, 339] width 18 height 7
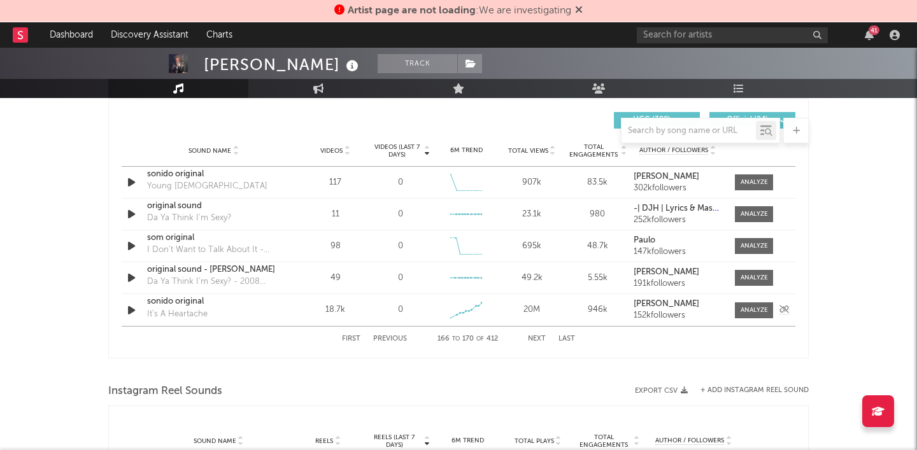
click at [209, 308] on div "sonido original" at bounding box center [213, 301] width 133 height 13
click at [541, 336] on button "Next" at bounding box center [537, 339] width 18 height 7
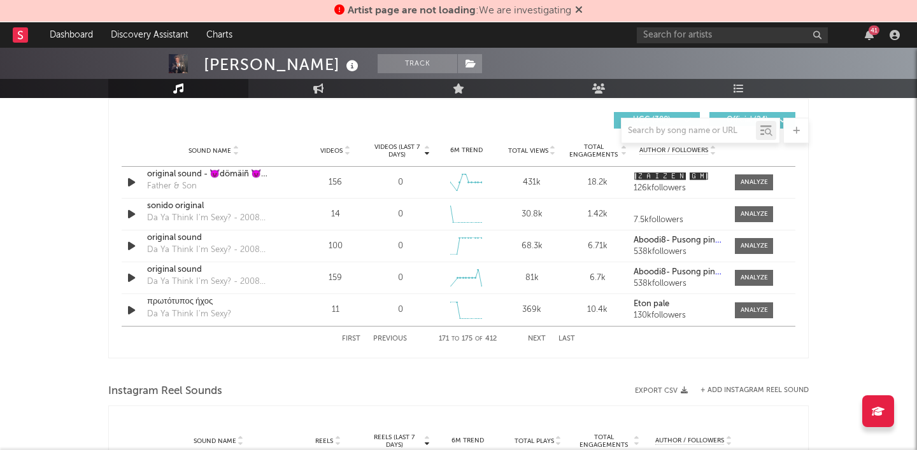
click at [541, 336] on button "Next" at bounding box center [537, 339] width 18 height 7
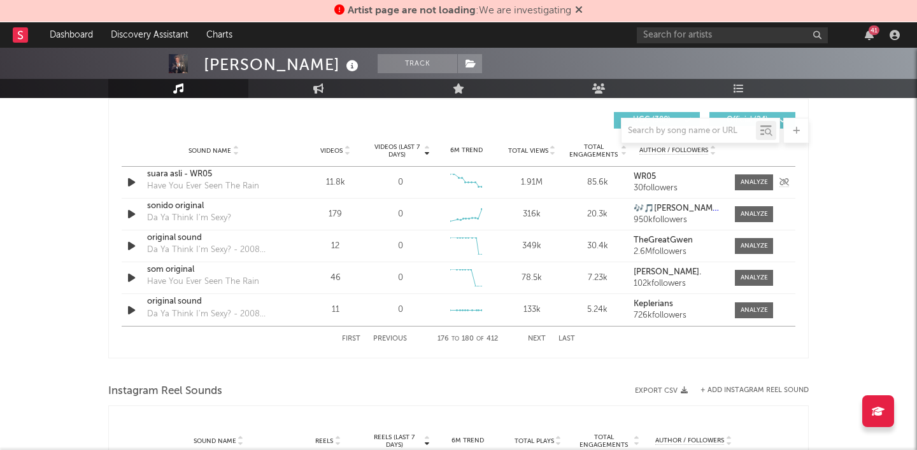
click at [206, 176] on div "suara asli - WR05" at bounding box center [213, 174] width 133 height 13
click at [537, 338] on button "Next" at bounding box center [537, 339] width 18 height 7
click at [208, 245] on div "original sound - Kittoy❣️" at bounding box center [213, 238] width 133 height 13
click at [537, 338] on button "Next" at bounding box center [537, 339] width 18 height 7
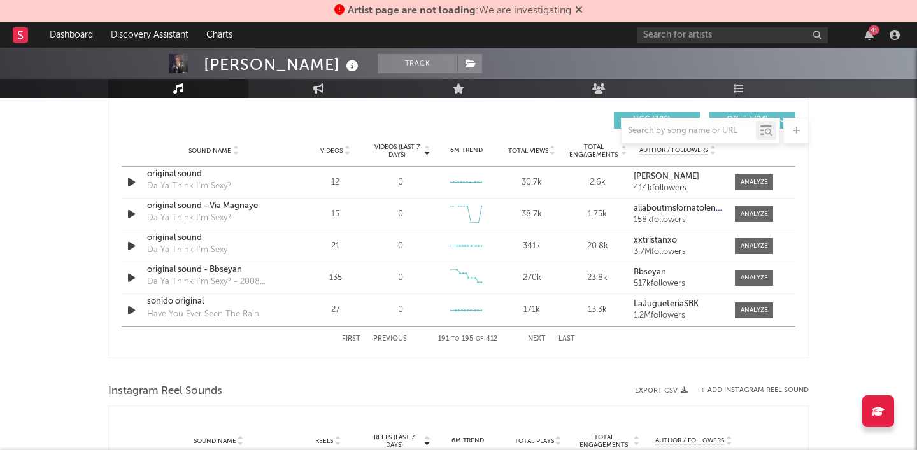
click at [537, 338] on button "Next" at bounding box center [537, 339] width 18 height 7
click at [201, 274] on div "som original" at bounding box center [213, 270] width 133 height 13
click at [539, 335] on div "First Previous 201 to 205 of 412 Next Last" at bounding box center [458, 339] width 233 height 25
click at [536, 336] on button "Next" at bounding box center [537, 339] width 18 height 7
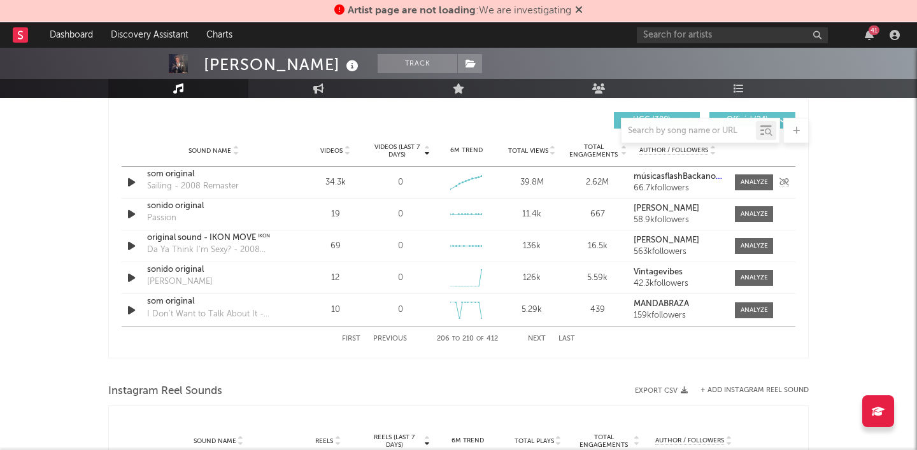
click at [197, 177] on div "som original" at bounding box center [213, 174] width 133 height 13
click at [537, 337] on button "Next" at bounding box center [537, 339] width 18 height 7
click at [204, 308] on div "som original" at bounding box center [213, 301] width 133 height 13
click at [537, 336] on button "Next" at bounding box center [537, 339] width 18 height 7
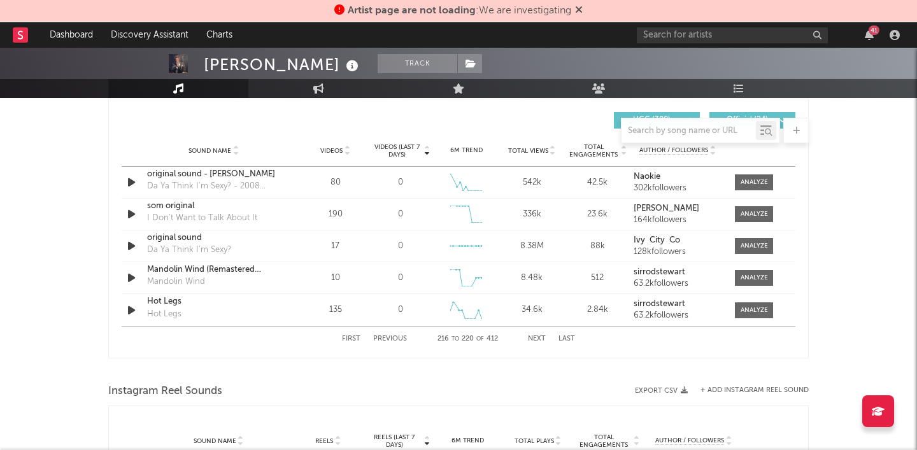
click at [537, 336] on button "Next" at bounding box center [537, 339] width 18 height 7
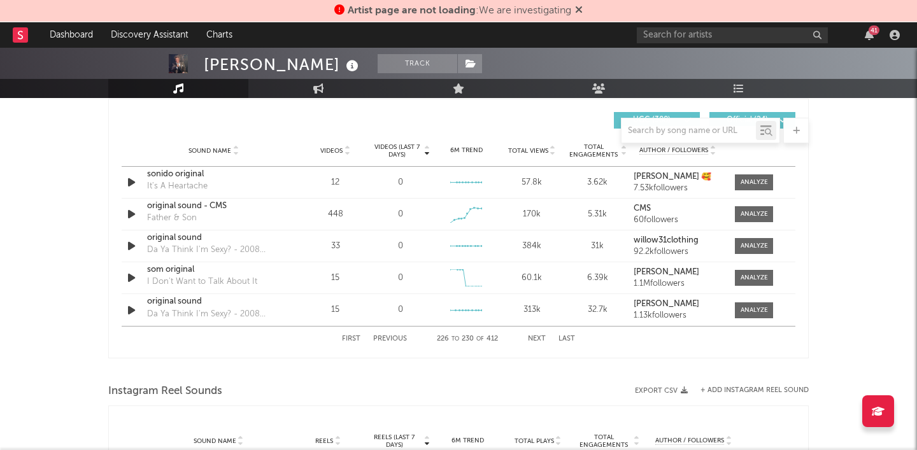
click at [537, 336] on button "Next" at bounding box center [537, 339] width 18 height 7
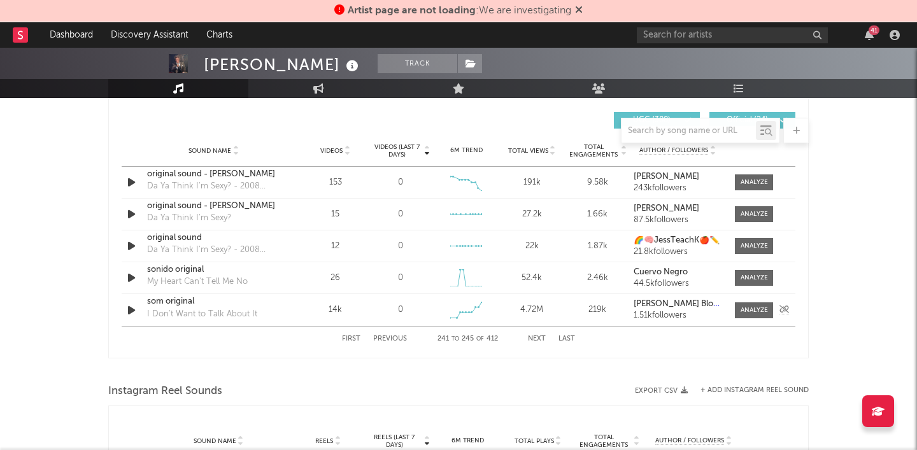
click at [201, 306] on div "som original" at bounding box center [213, 301] width 133 height 13
click at [537, 337] on button "Next" at bounding box center [537, 339] width 18 height 7
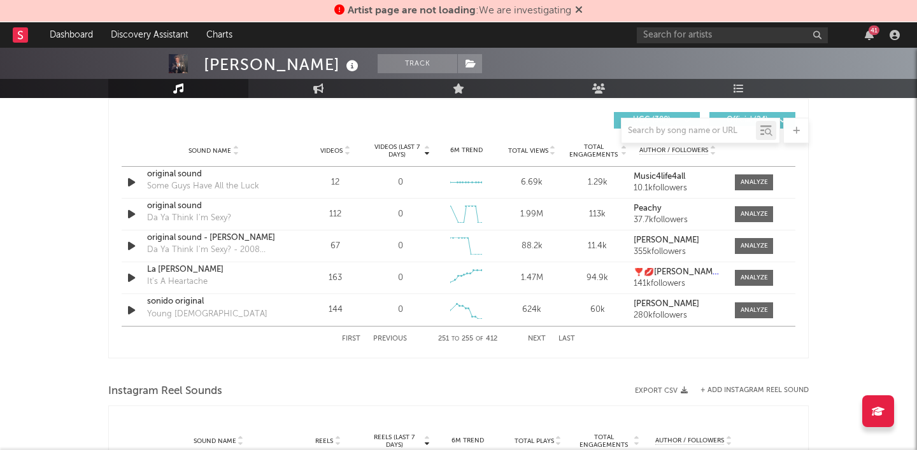
click at [536, 334] on div "First Previous 251 to 255 of 412 Next Last" at bounding box center [458, 339] width 233 height 25
click at [536, 340] on button "Next" at bounding box center [537, 339] width 18 height 7
click at [539, 338] on button "Next" at bounding box center [537, 339] width 18 height 7
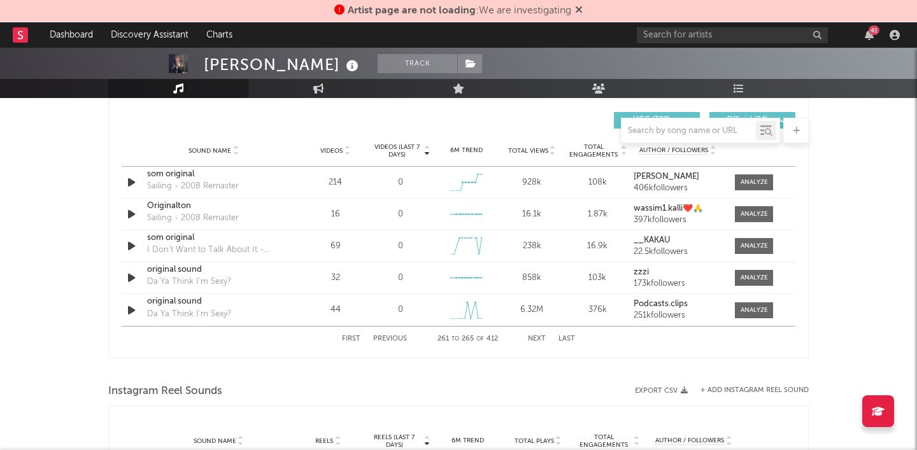
click at [539, 338] on button "Next" at bounding box center [537, 339] width 18 height 7
click at [538, 338] on button "Next" at bounding box center [537, 339] width 18 height 7
click at [537, 336] on button "Next" at bounding box center [537, 339] width 18 height 7
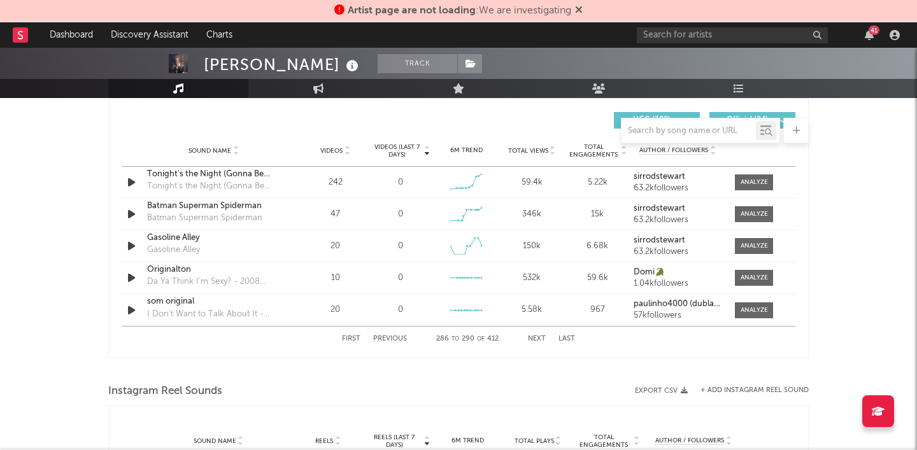
click at [537, 336] on button "Next" at bounding box center [537, 339] width 18 height 7
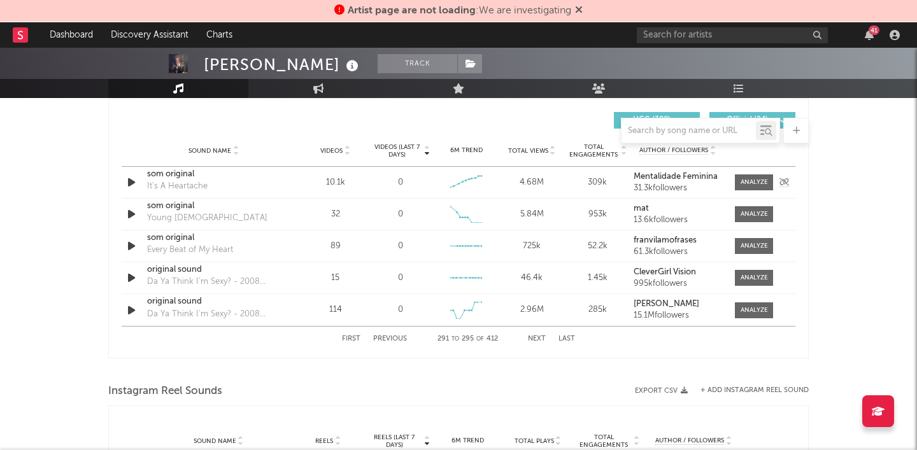
click at [197, 180] on div "som original" at bounding box center [213, 174] width 133 height 13
click at [543, 336] on button "Next" at bounding box center [537, 339] width 18 height 7
click at [543, 337] on button "Next" at bounding box center [537, 339] width 18 height 7
click at [539, 336] on button "Next" at bounding box center [537, 339] width 18 height 7
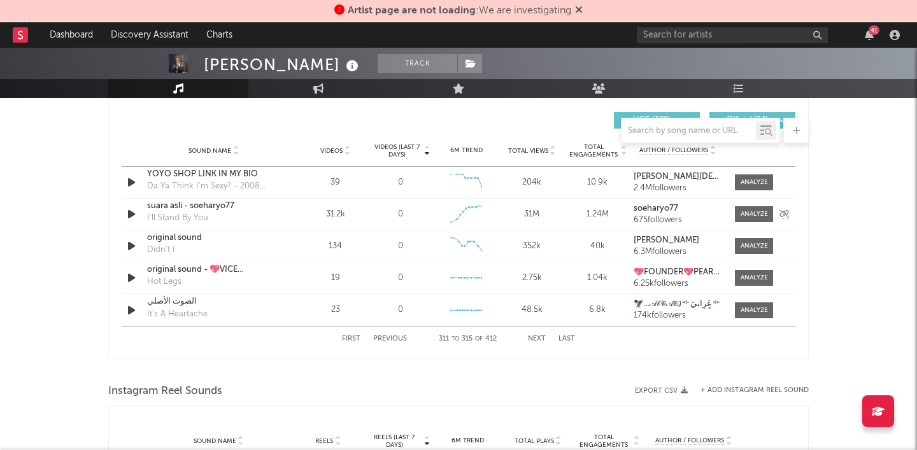
click at [211, 215] on div "suara asli - soeharyo77 I'll Stand By You" at bounding box center [213, 214] width 133 height 29
click at [210, 213] on div "suara asli - soeharyo77" at bounding box center [213, 206] width 133 height 13
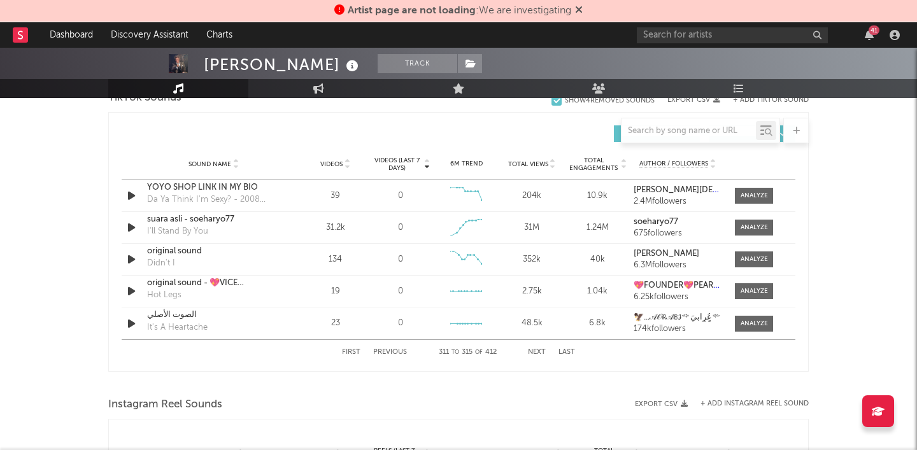
click at [541, 351] on button "Next" at bounding box center [537, 352] width 18 height 7
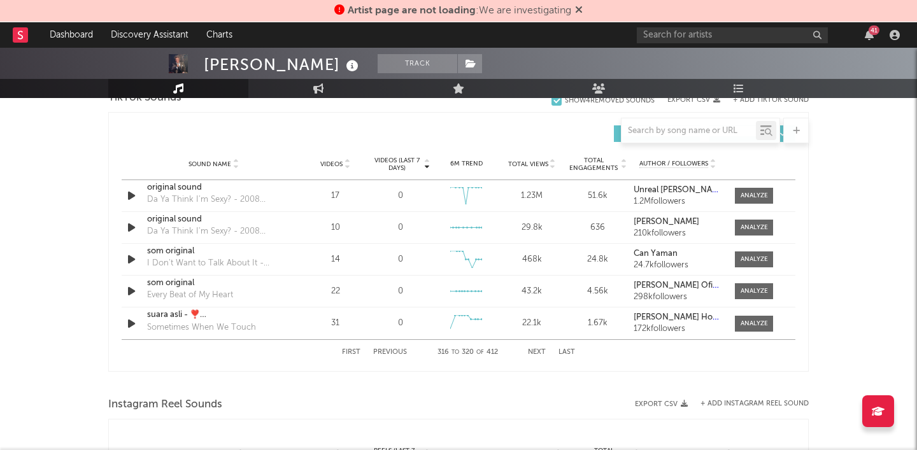
click at [541, 351] on button "Next" at bounding box center [537, 352] width 18 height 7
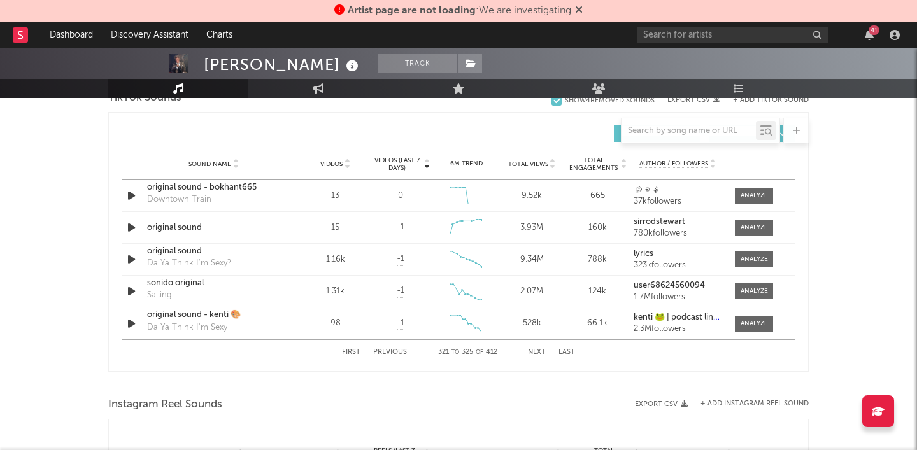
click at [541, 351] on button "Next" at bounding box center [537, 352] width 18 height 7
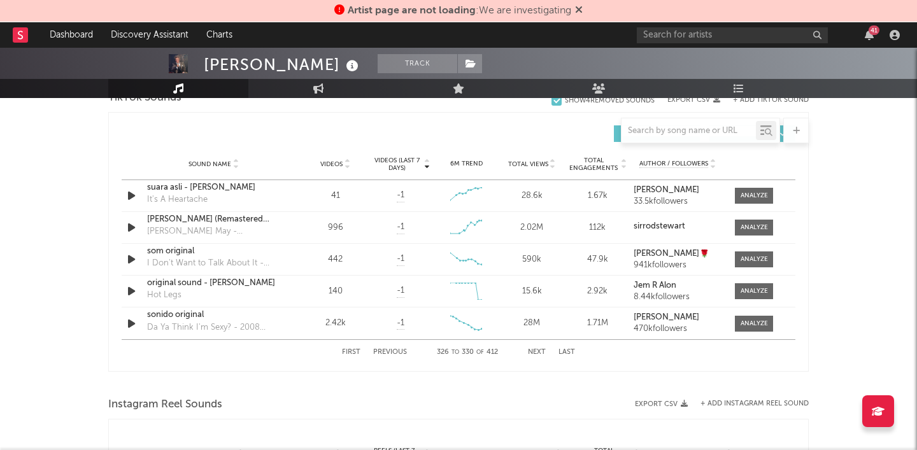
click at [541, 351] on button "Next" at bounding box center [537, 352] width 18 height 7
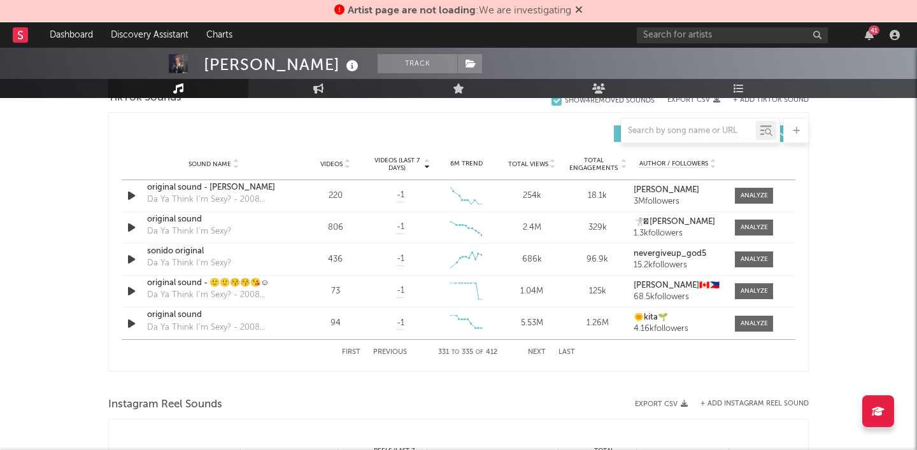
click at [541, 352] on button "Next" at bounding box center [537, 352] width 18 height 7
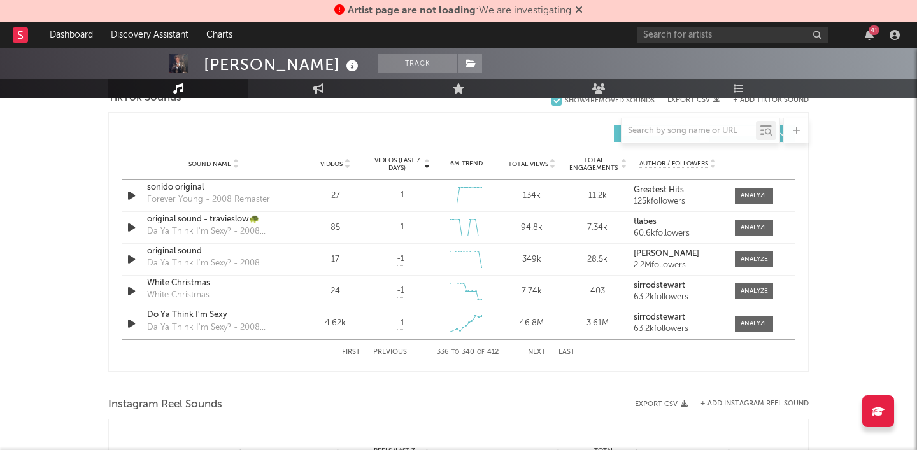
click at [541, 352] on button "Next" at bounding box center [537, 352] width 18 height 7
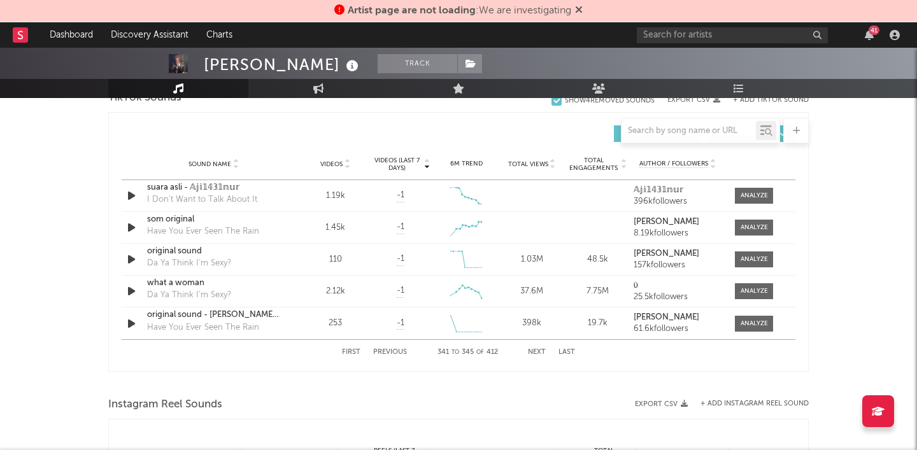
click at [541, 352] on button "Next" at bounding box center [537, 352] width 18 height 7
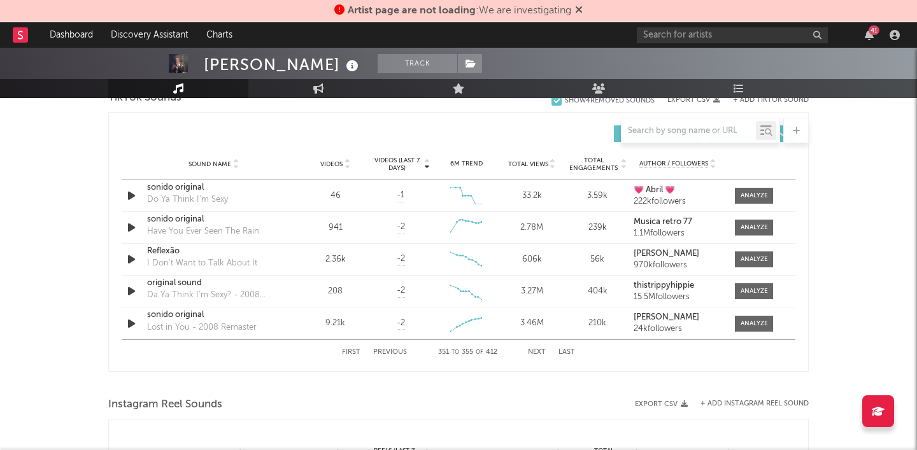
click at [541, 352] on button "Next" at bounding box center [537, 352] width 18 height 7
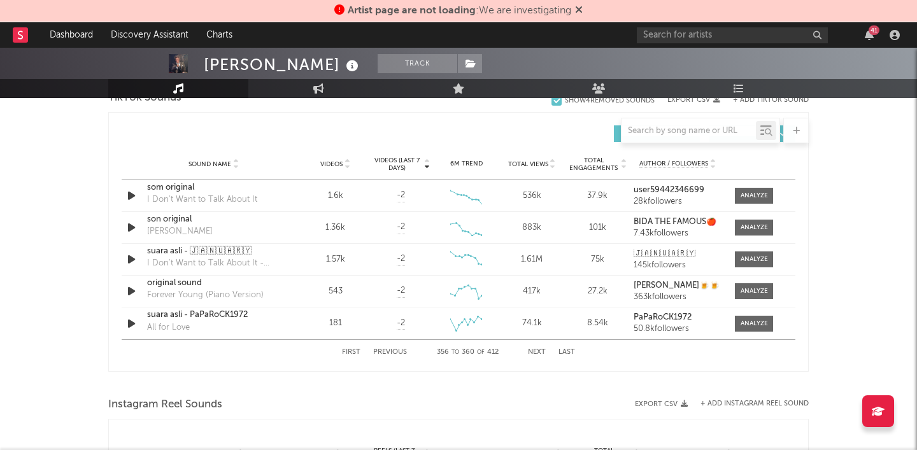
click at [541, 352] on button "Next" at bounding box center [537, 352] width 18 height 7
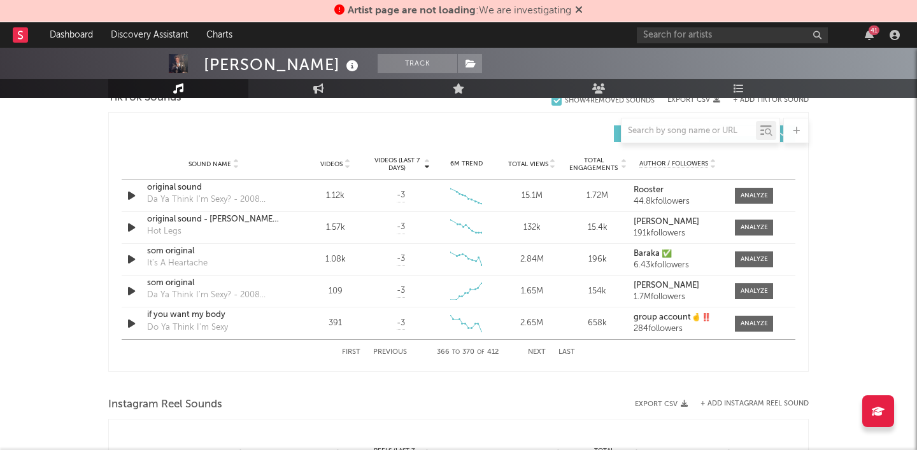
click at [541, 352] on button "Next" at bounding box center [537, 352] width 18 height 7
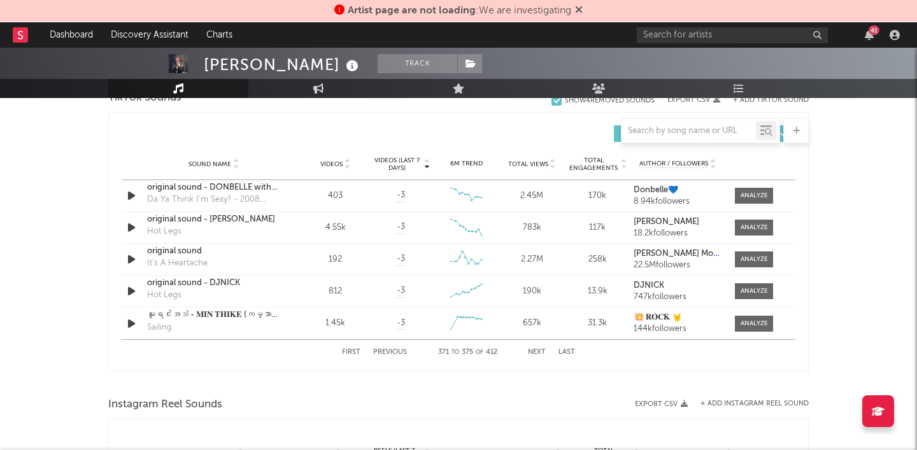
click at [541, 352] on button "Next" at bounding box center [537, 352] width 18 height 7
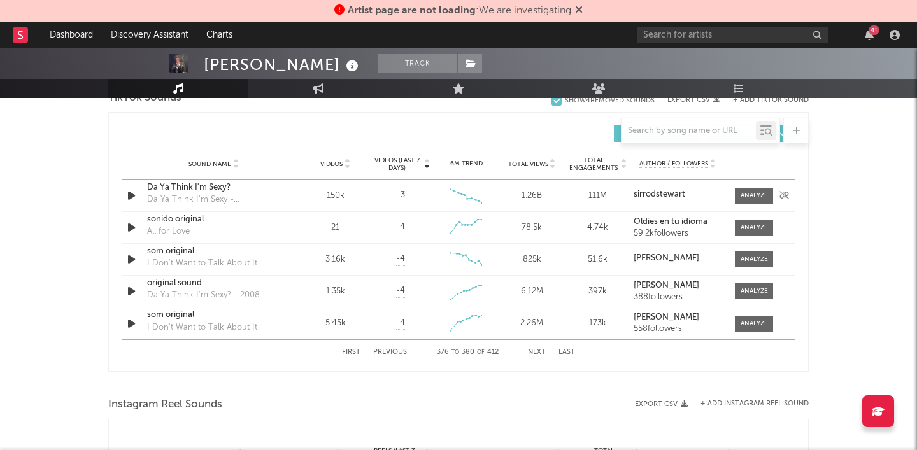
click at [244, 190] on div "Da Ya Think I'm Sexy?" at bounding box center [213, 187] width 133 height 13
click at [534, 350] on button "Next" at bounding box center [537, 352] width 18 height 7
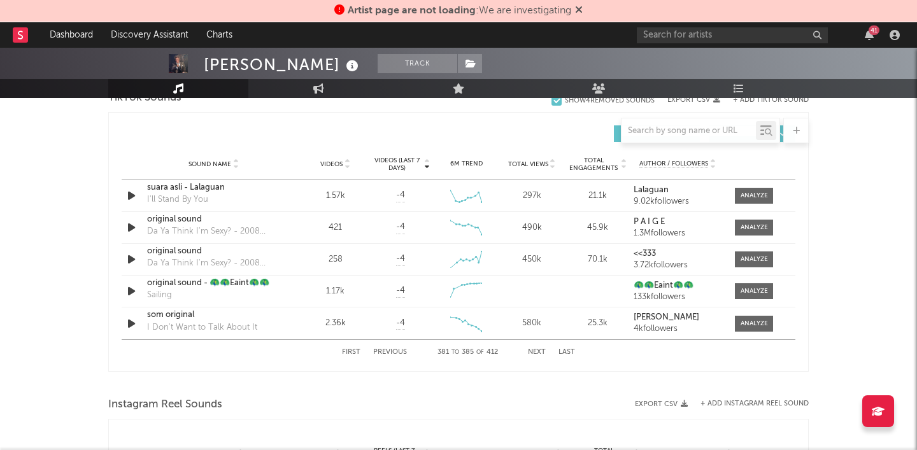
click at [534, 350] on button "Next" at bounding box center [537, 352] width 18 height 7
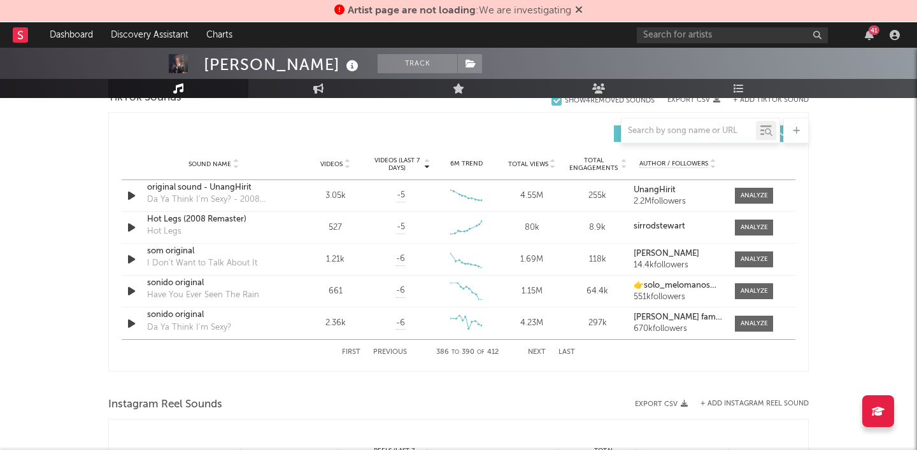
click at [534, 350] on button "Next" at bounding box center [537, 352] width 18 height 7
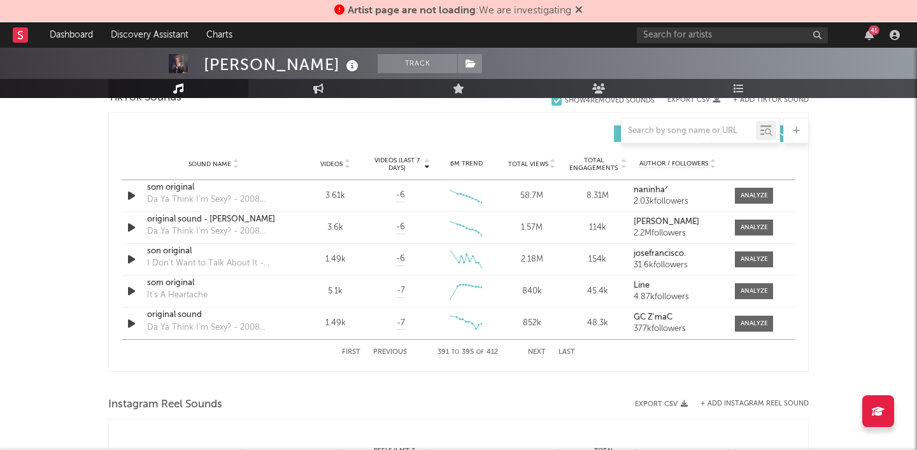
click at [534, 350] on button "Next" at bounding box center [537, 352] width 18 height 7
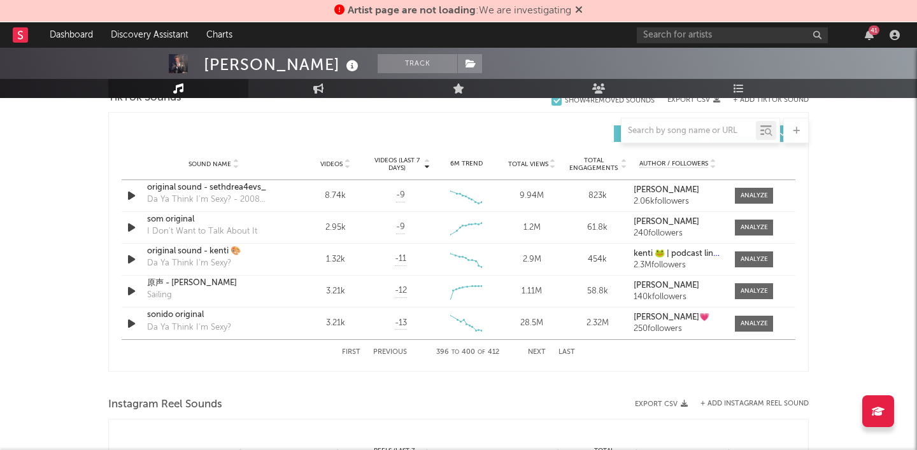
click at [534, 350] on button "Next" at bounding box center [537, 352] width 18 height 7
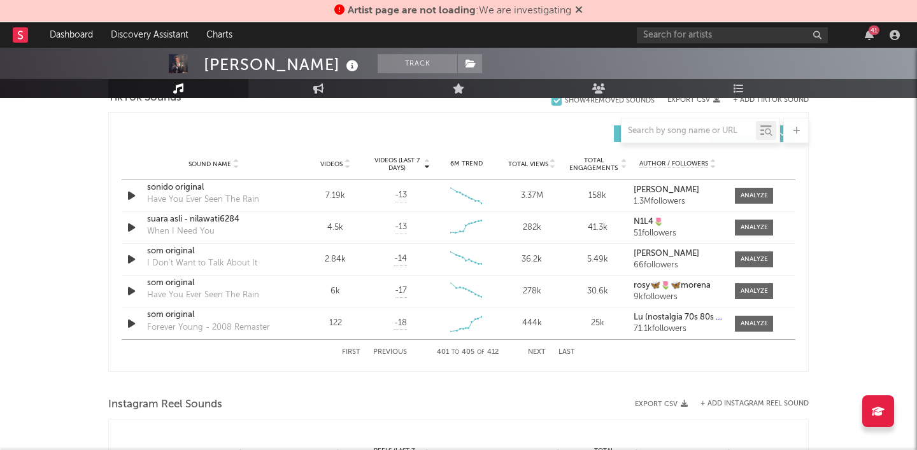
click at [534, 350] on button "Next" at bounding box center [537, 352] width 18 height 7
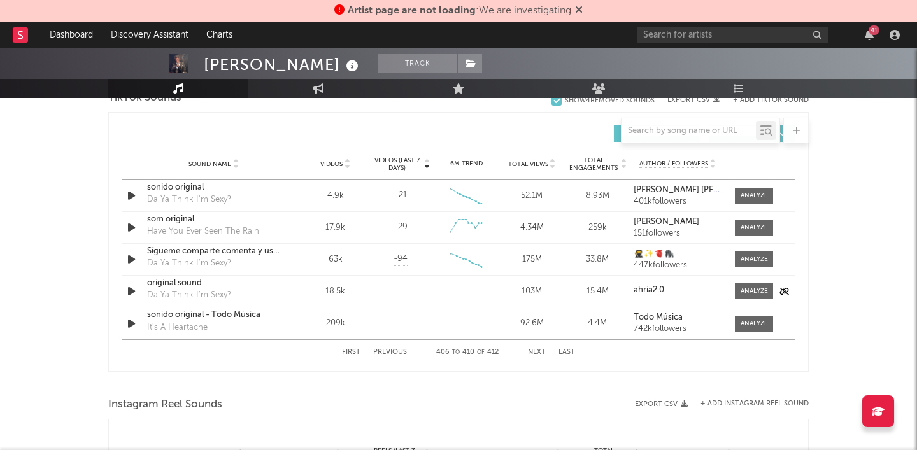
click at [207, 287] on div "original sound" at bounding box center [213, 283] width 133 height 13
click at [182, 285] on div "original sound" at bounding box center [213, 283] width 133 height 13
click at [223, 318] on div "sonido original - Todo Música" at bounding box center [213, 315] width 133 height 13
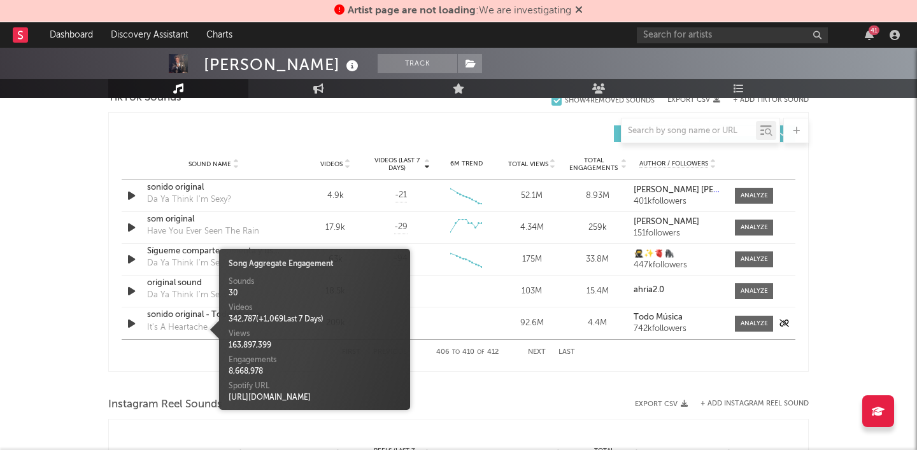
click at [195, 332] on div "It's A Heartache" at bounding box center [177, 328] width 60 height 13
click at [207, 322] on span at bounding box center [212, 329] width 13 height 19
click at [195, 360] on div "First Previous 406 to 410 of 412 Next Last" at bounding box center [459, 351] width 674 height 25
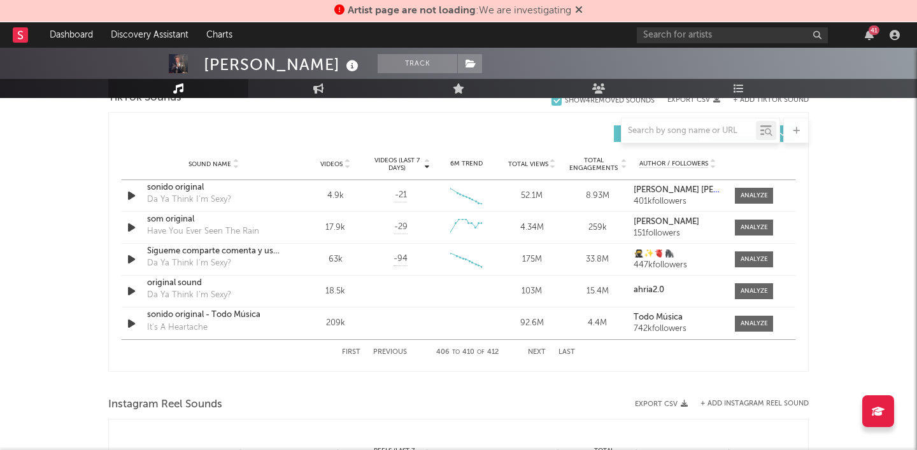
click at [538, 349] on button "Next" at bounding box center [537, 352] width 18 height 7
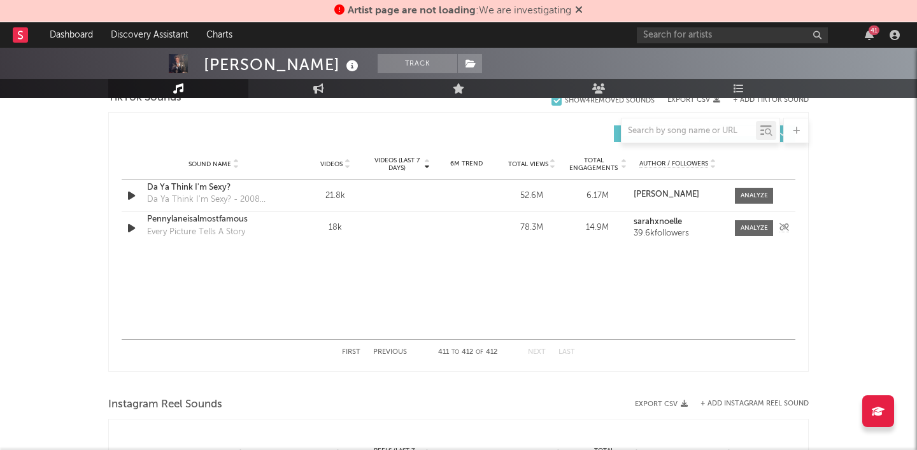
click at [229, 228] on div "Every Picture Tells A Story" at bounding box center [196, 232] width 98 height 13
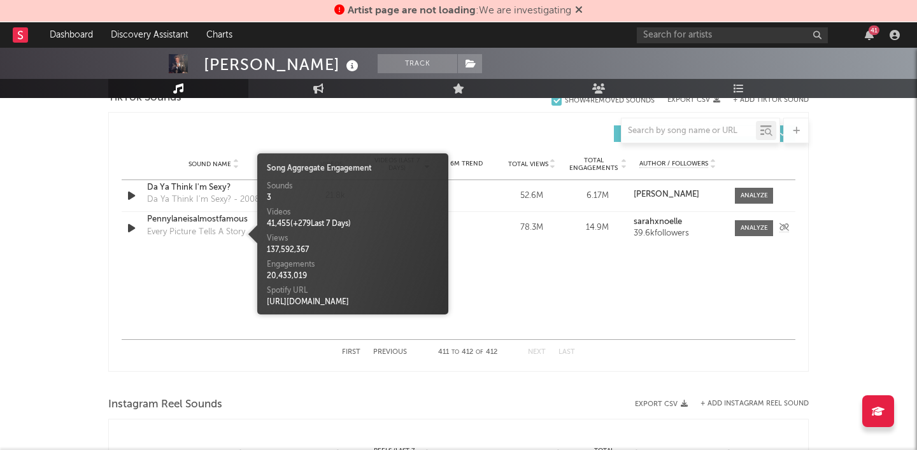
click at [241, 223] on div "Pennylaneisalmostfamous" at bounding box center [213, 219] width 133 height 13
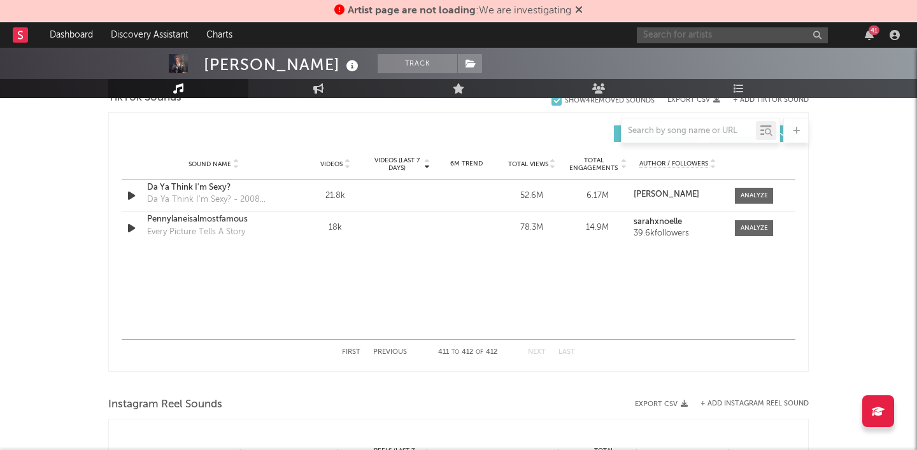
click at [720, 31] on input "text" at bounding box center [732, 35] width 191 height 16
click at [578, 10] on icon at bounding box center [579, 9] width 8 height 10
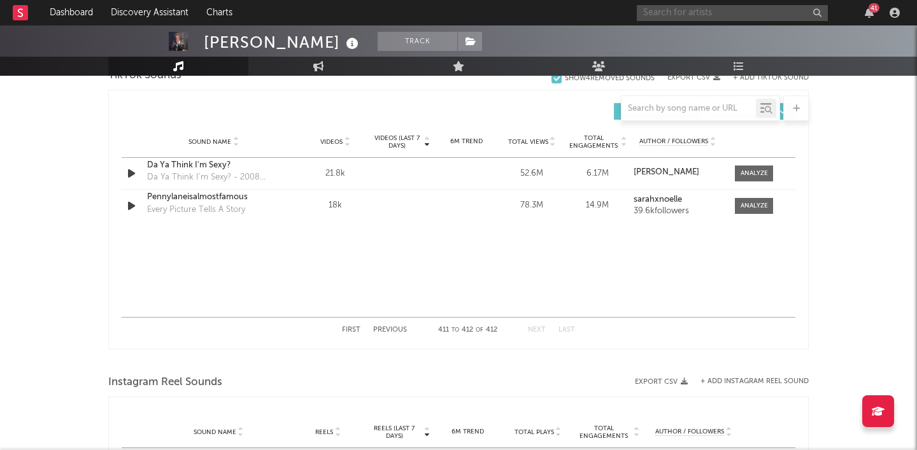
click at [674, 10] on input "text" at bounding box center [732, 13] width 191 height 16
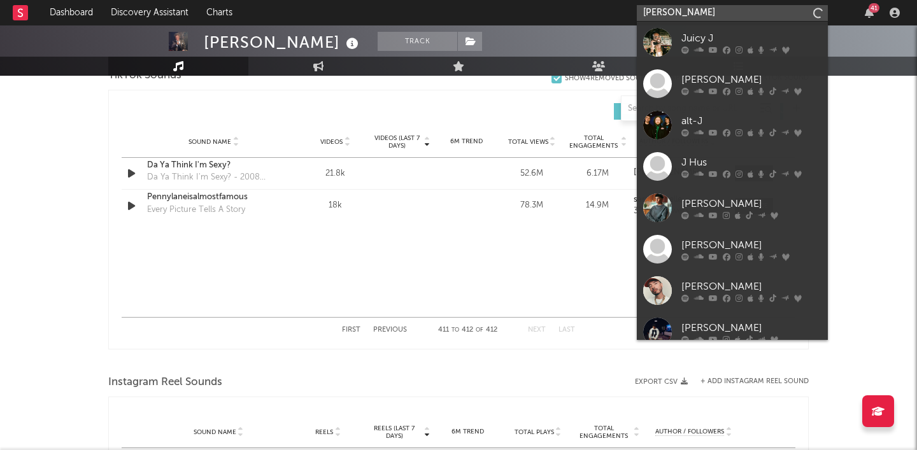
type input "[PERSON_NAME]"
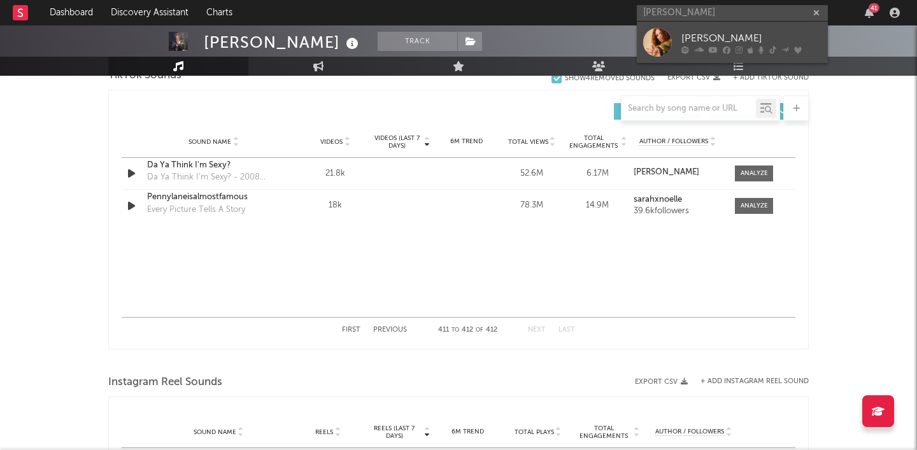
click at [703, 34] on div "[PERSON_NAME]" at bounding box center [751, 38] width 140 height 15
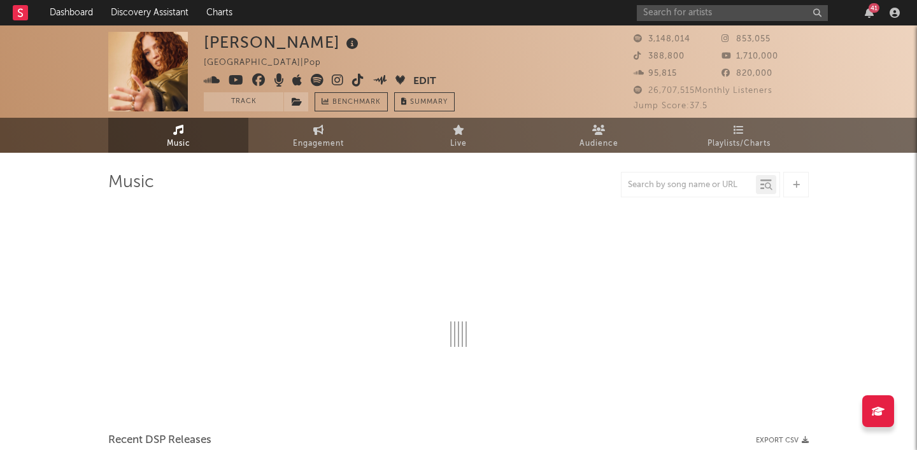
select select "6m"
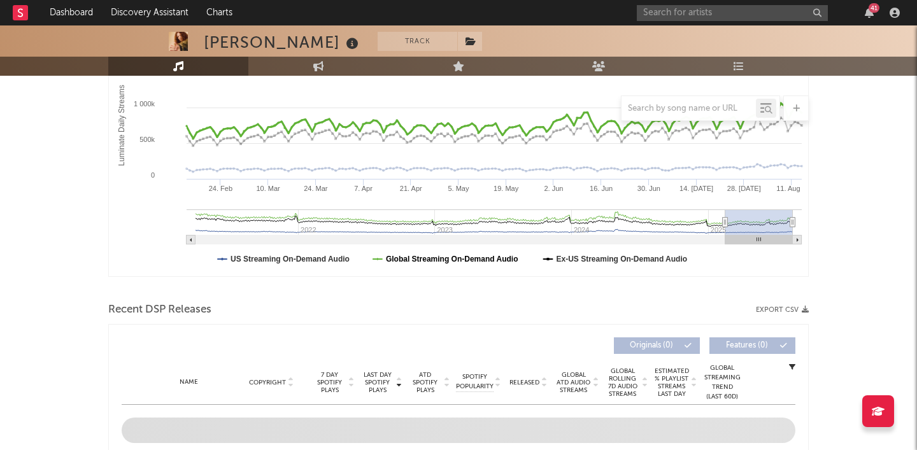
scroll to position [234, 0]
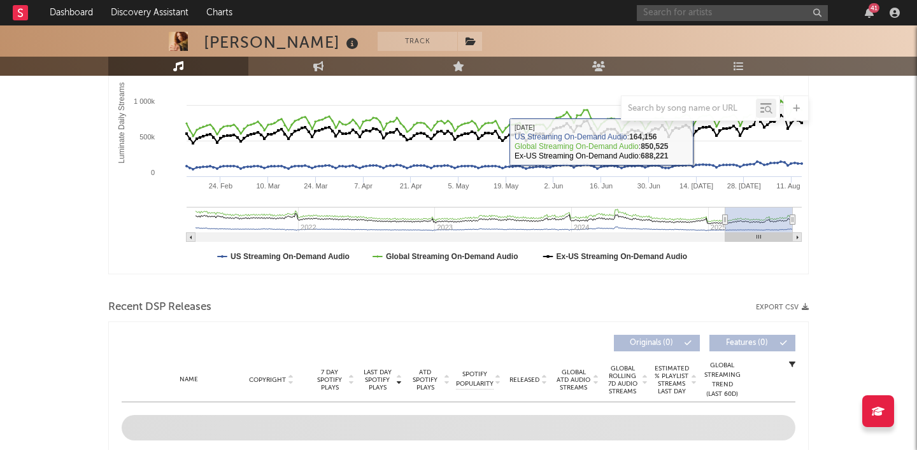
click at [720, 5] on input "text" at bounding box center [732, 13] width 191 height 16
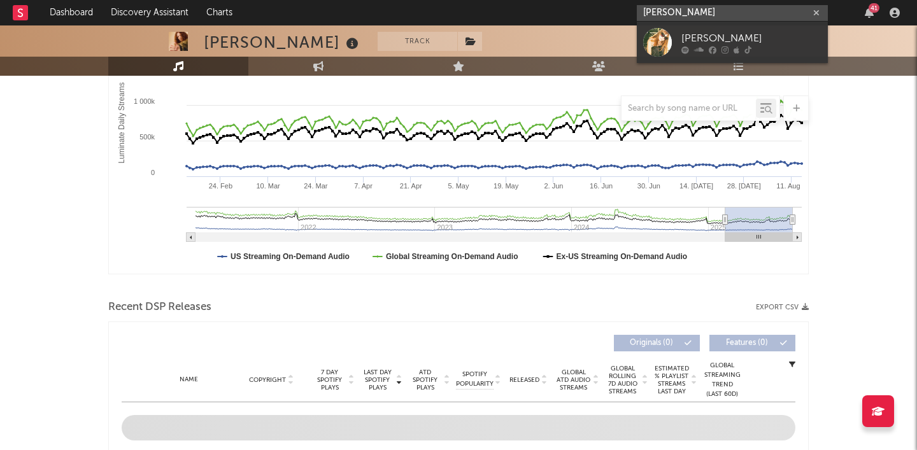
type input "Chloe Slater"
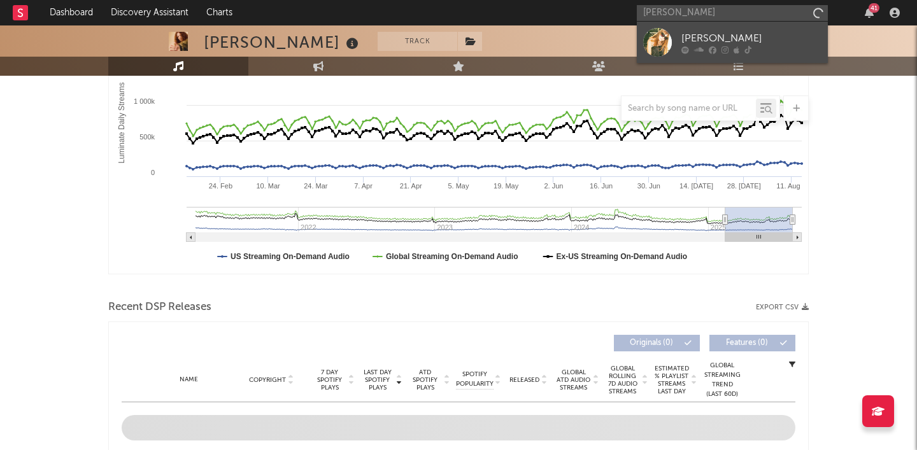
drag, startPoint x: 720, startPoint y: 4, endPoint x: 732, endPoint y: 41, distance: 38.1
click at [732, 41] on div "Chloe Slater" at bounding box center [751, 38] width 140 height 15
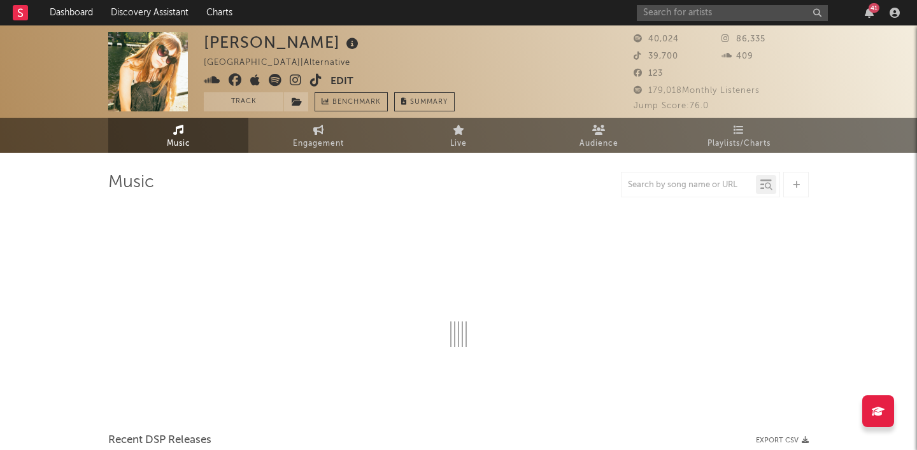
select select "6m"
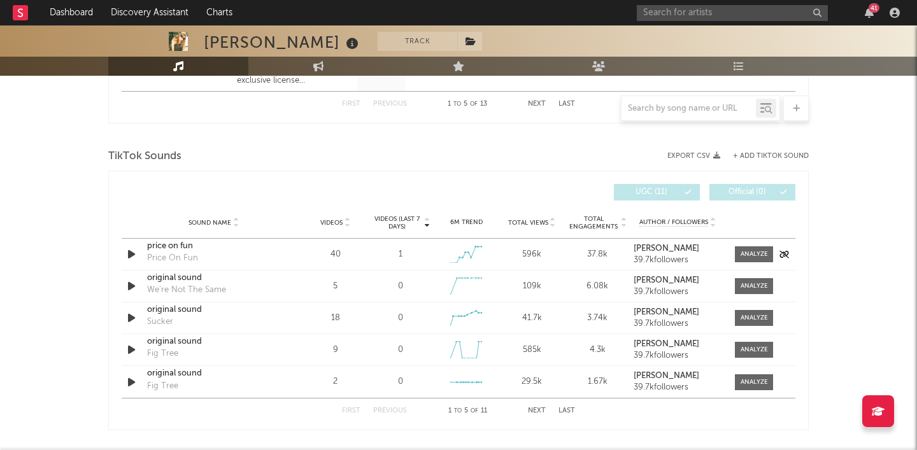
scroll to position [800, 0]
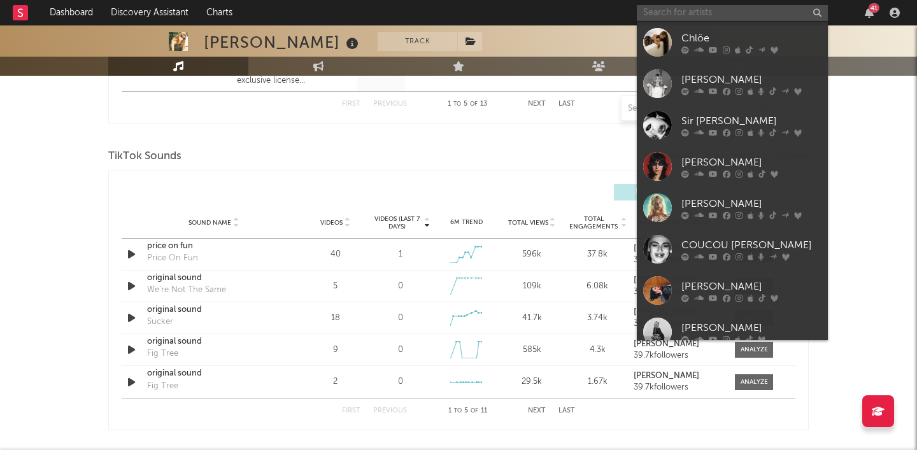
click at [687, 9] on input "text" at bounding box center [732, 13] width 191 height 16
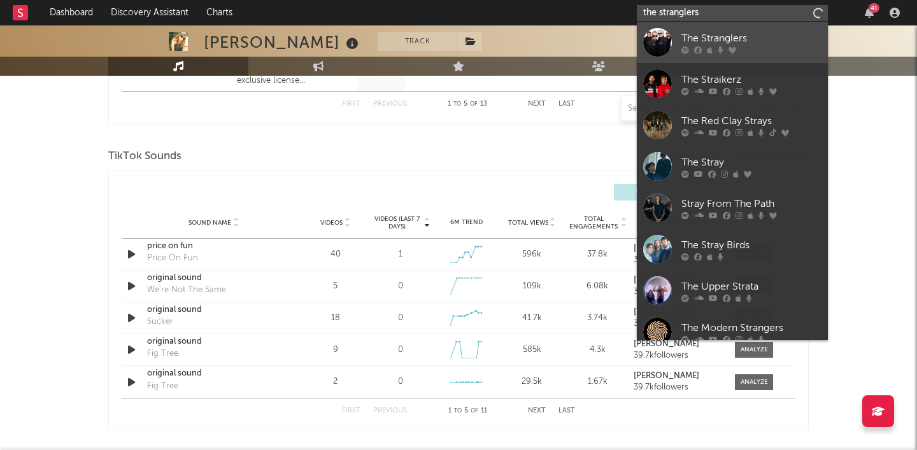
type input "the stranglers"
click at [736, 36] on div "The Stranglers" at bounding box center [751, 38] width 140 height 15
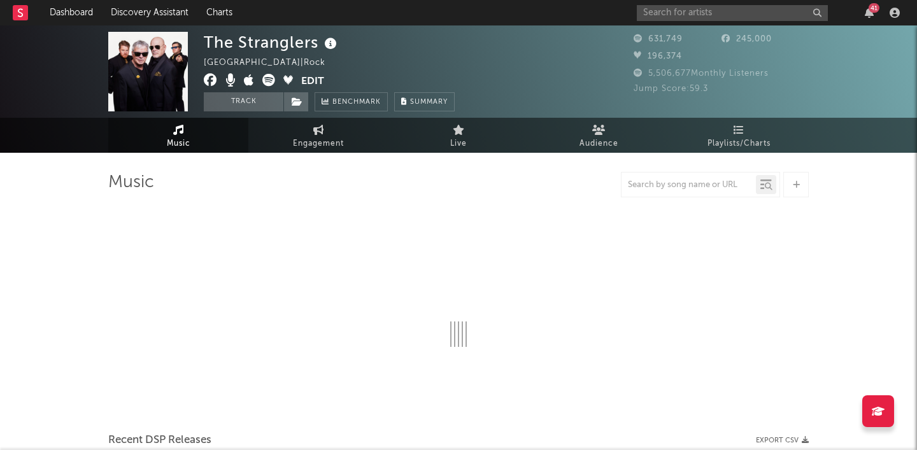
select select "6m"
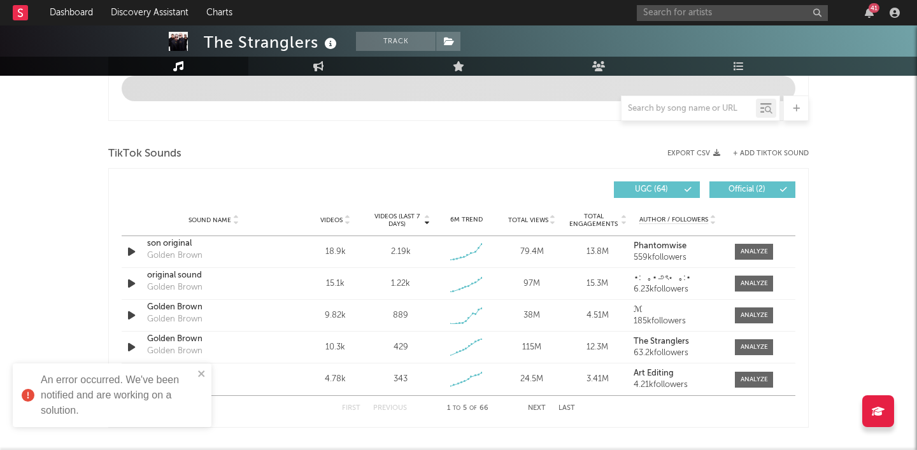
scroll to position [770, 0]
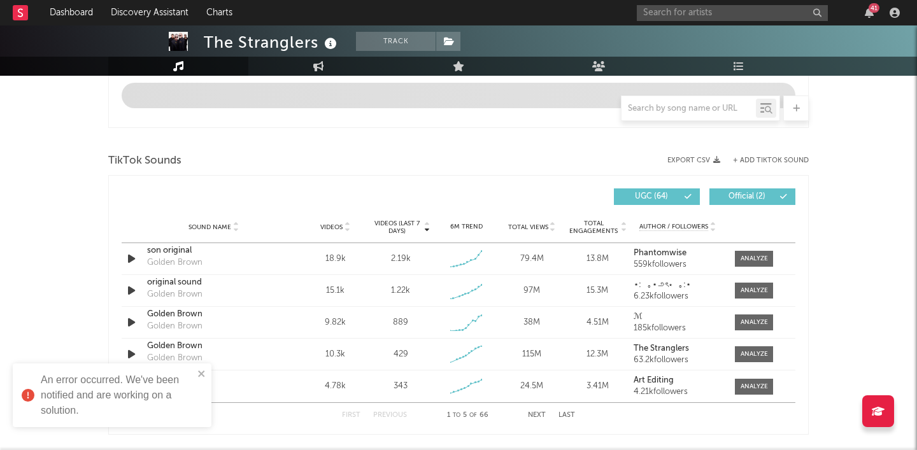
click at [772, 158] on button "+ Add TikTok Sound" at bounding box center [771, 160] width 76 height 7
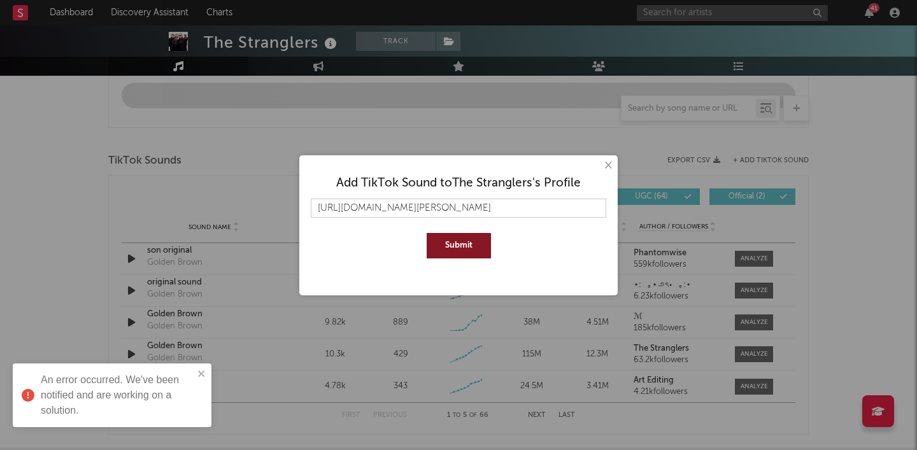
type input "https://www.tiktok.com/music/Golden-brown-by-the-stranglers-7412332770956249889…"
click at [466, 245] on button "Submit" at bounding box center [459, 245] width 64 height 25
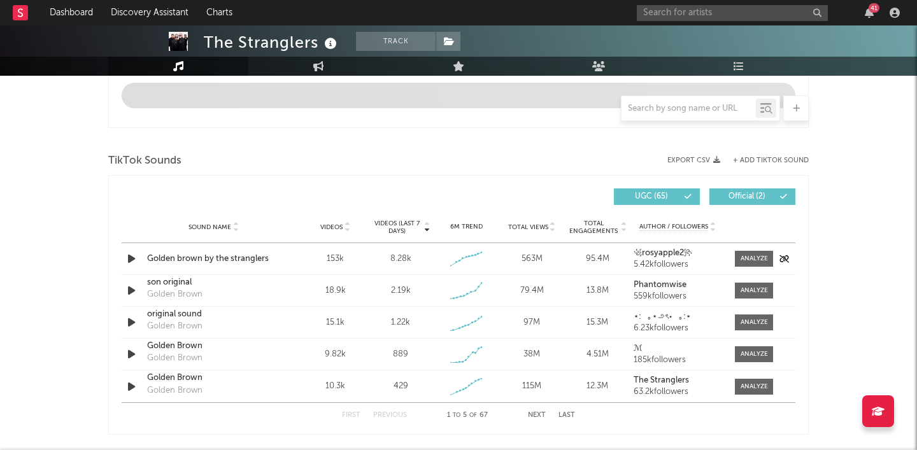
click at [234, 257] on div "Golden brown by the stranglers" at bounding box center [213, 259] width 133 height 13
click at [455, 264] on icon at bounding box center [456, 262] width 4 height 4
click at [455, 262] on icon at bounding box center [456, 262] width 4 height 4
click at [469, 255] on icon at bounding box center [469, 256] width 4 height 4
click at [469, 258] on icon at bounding box center [469, 256] width 4 height 4
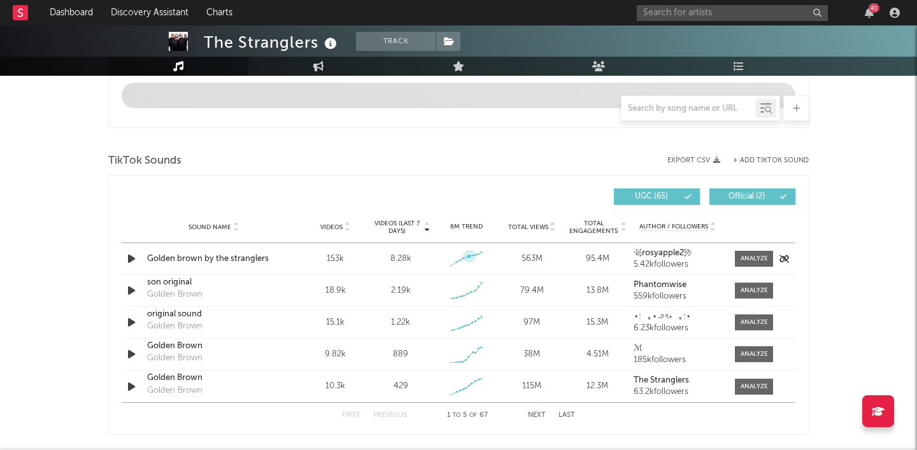
click at [469, 258] on icon at bounding box center [469, 256] width 4 height 4
click at [743, 262] on div at bounding box center [754, 259] width 27 height 10
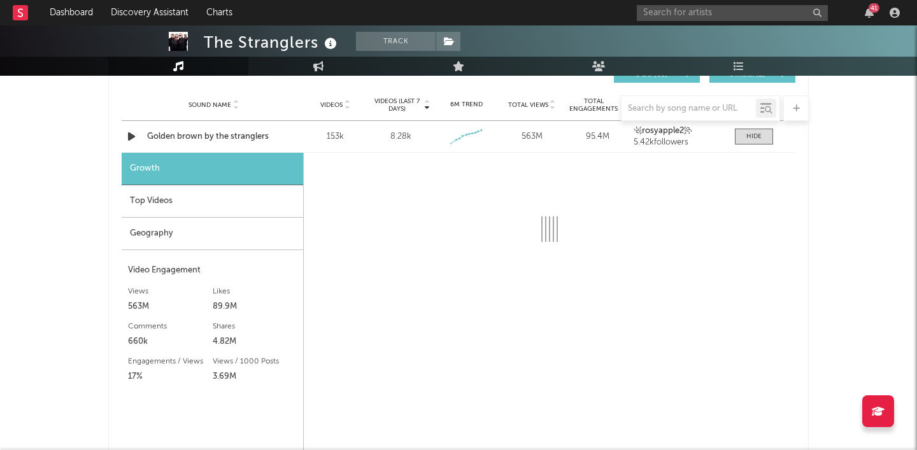
scroll to position [895, 0]
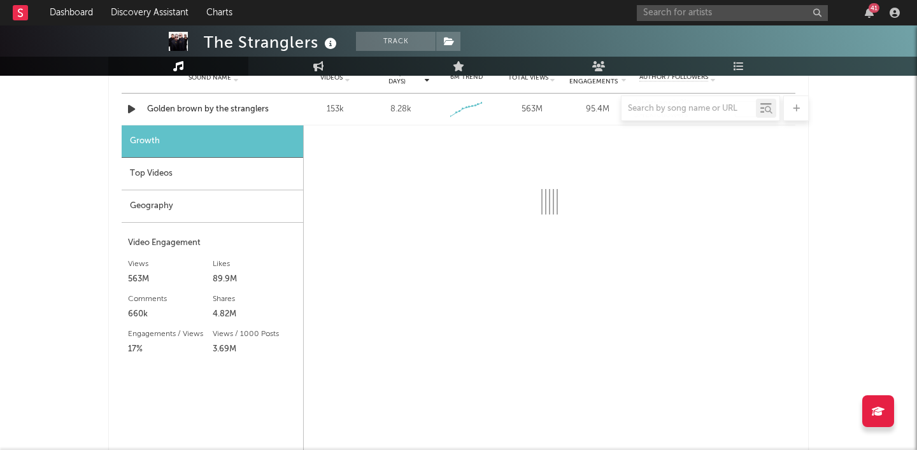
select select "6m"
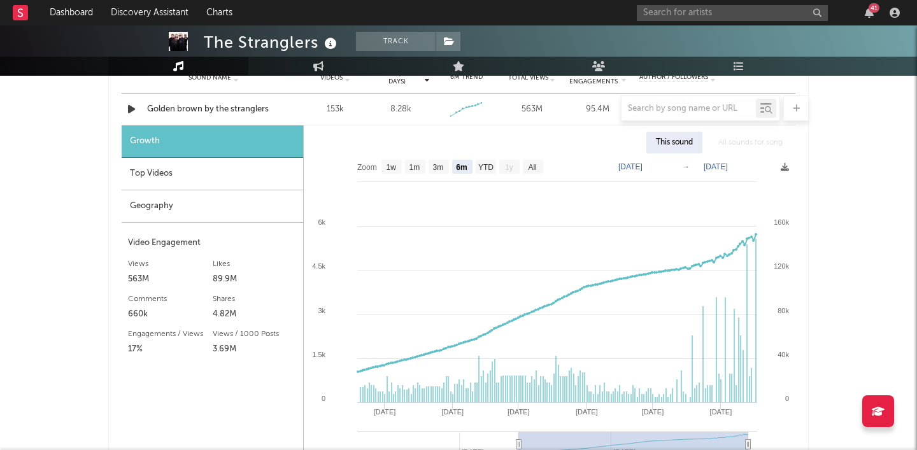
scroll to position [928, 0]
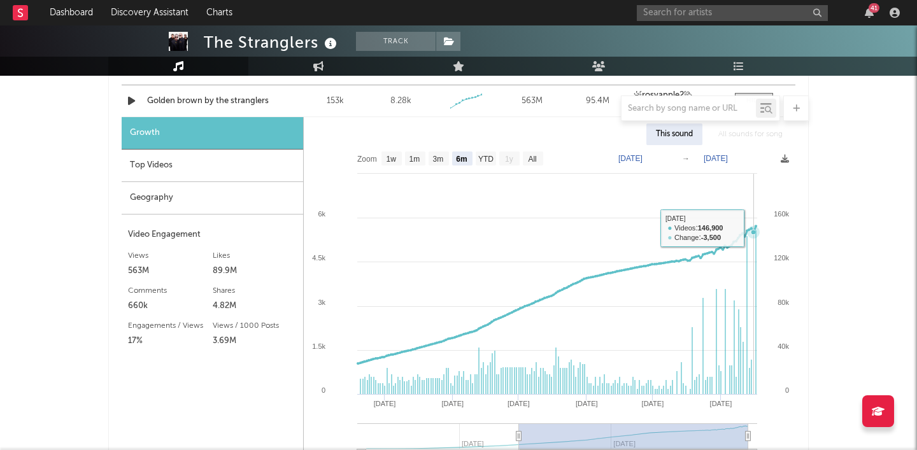
click at [755, 229] on icon at bounding box center [753, 232] width 13 height 13
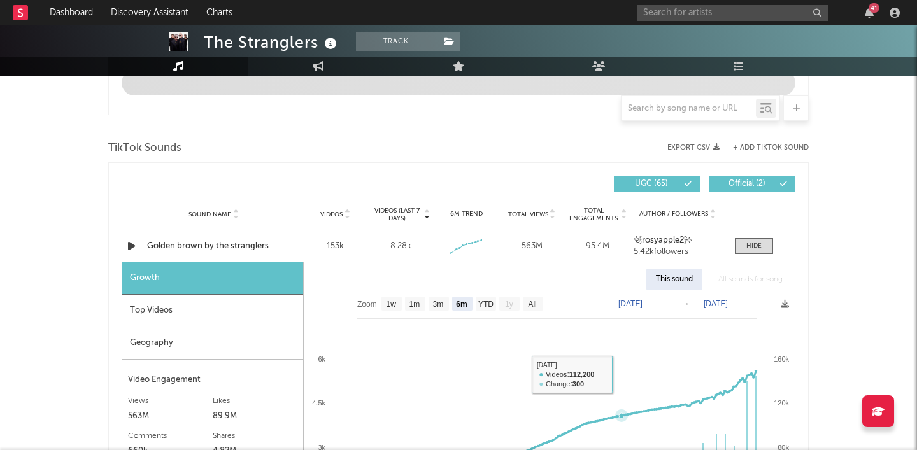
scroll to position [755, 0]
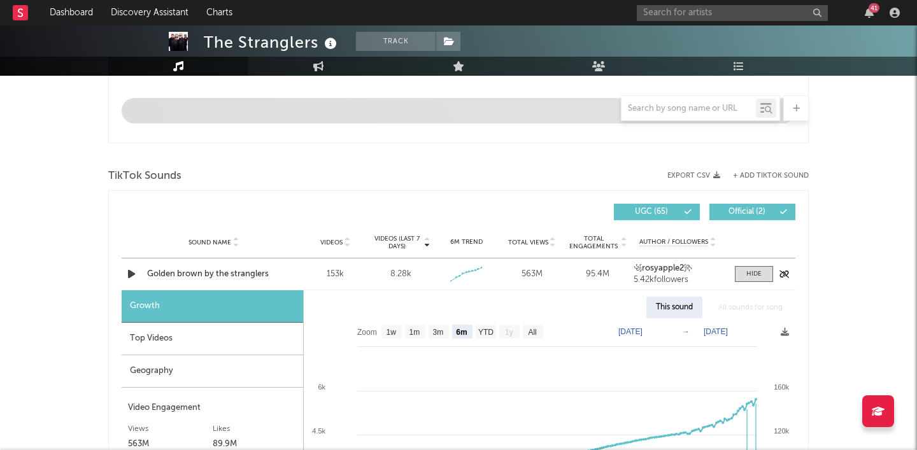
click at [138, 274] on icon "button" at bounding box center [131, 274] width 13 height 16
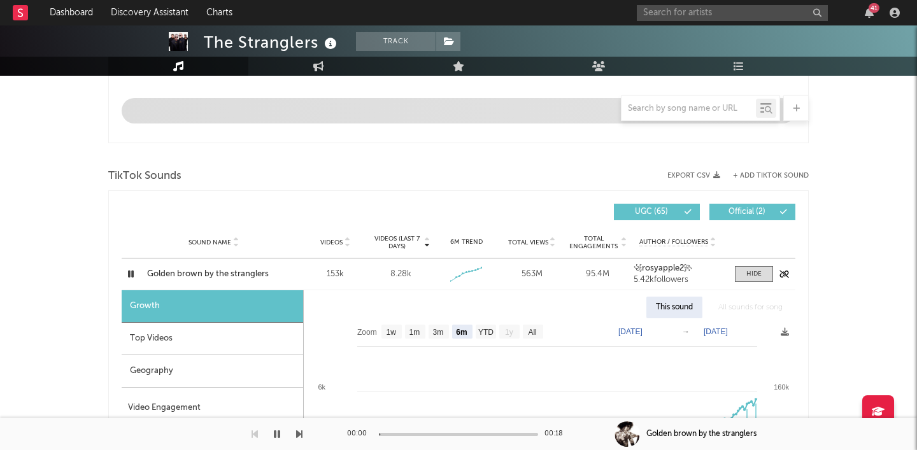
click at [136, 274] on icon "button" at bounding box center [131, 274] width 12 height 16
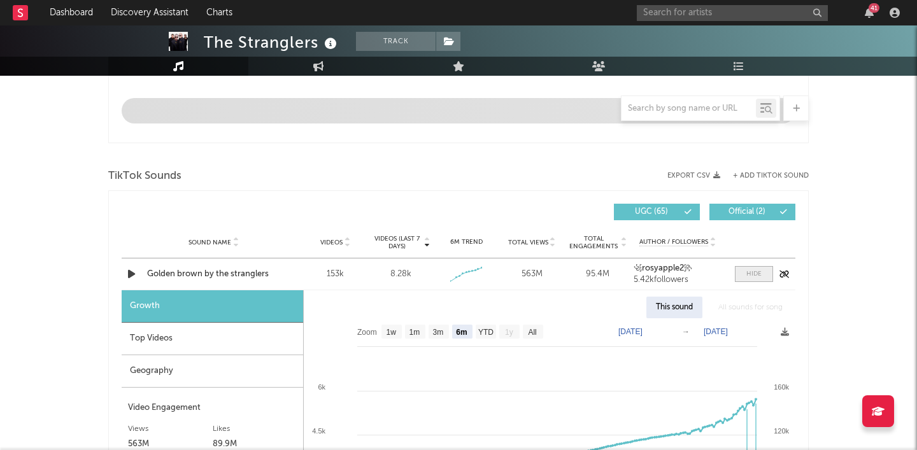
click at [758, 271] on div at bounding box center [753, 274] width 15 height 10
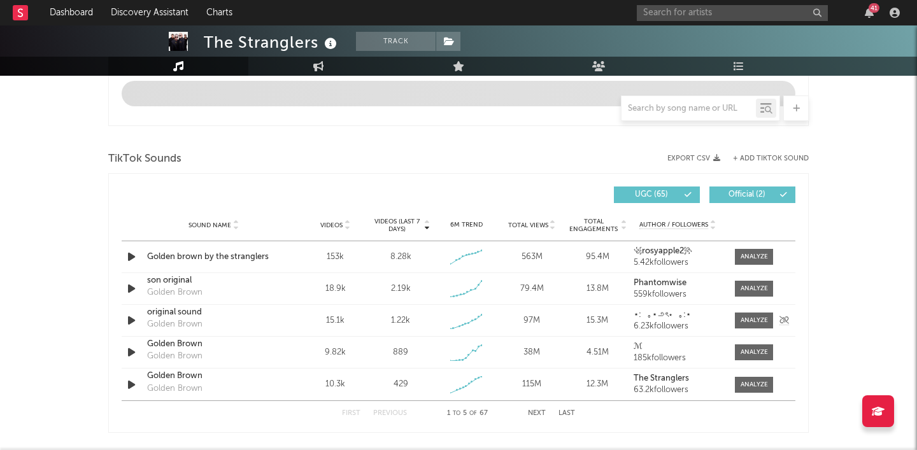
scroll to position [769, 0]
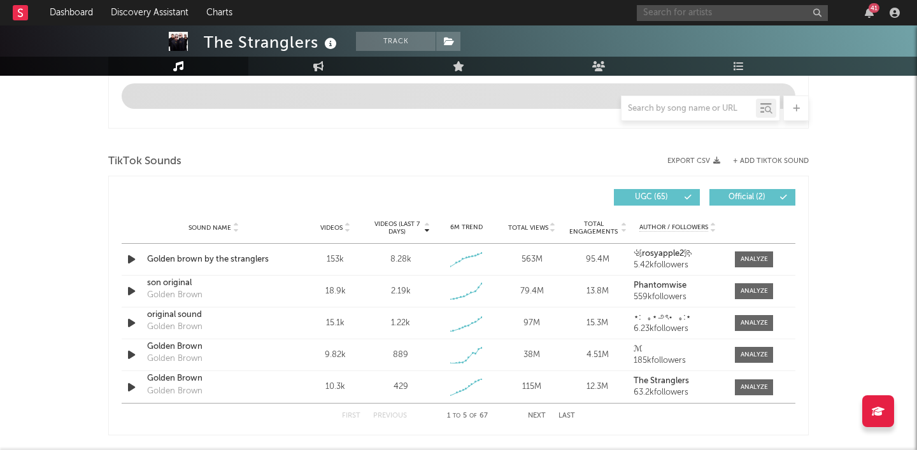
click at [668, 17] on input "text" at bounding box center [732, 13] width 191 height 16
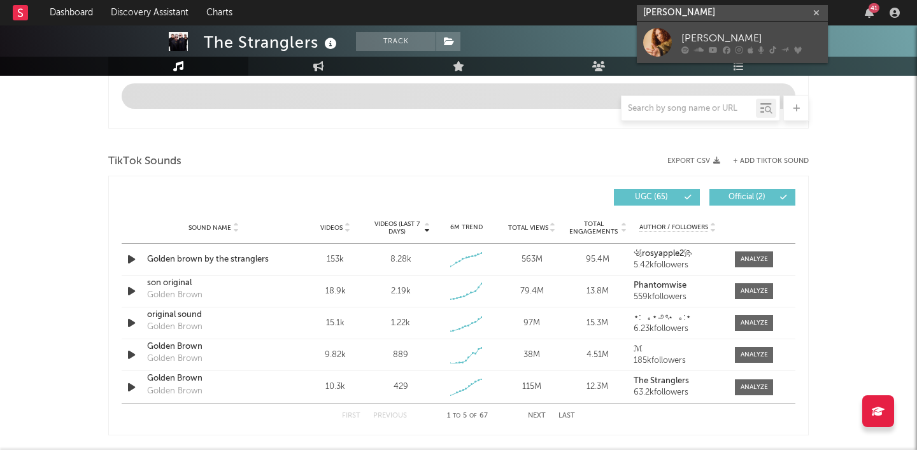
type input "jess lynne"
drag, startPoint x: 688, startPoint y: 32, endPoint x: 706, endPoint y: 32, distance: 17.2
click at [706, 32] on div "[PERSON_NAME]" at bounding box center [751, 38] width 140 height 15
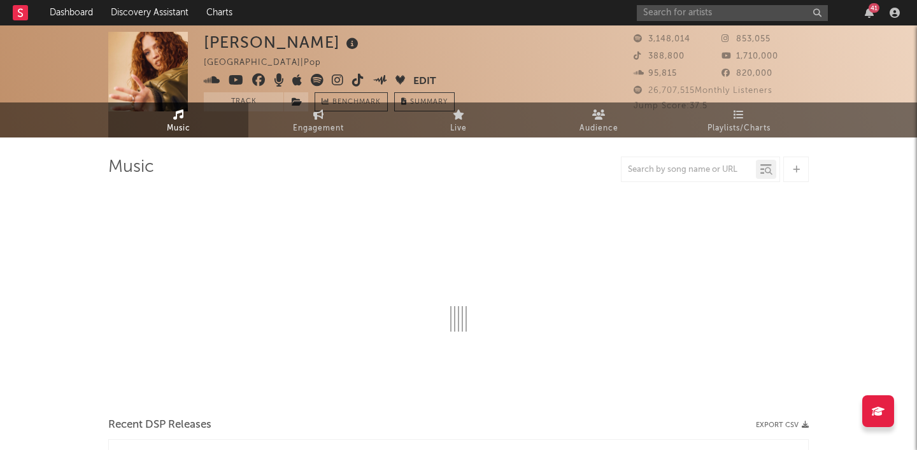
select select "6m"
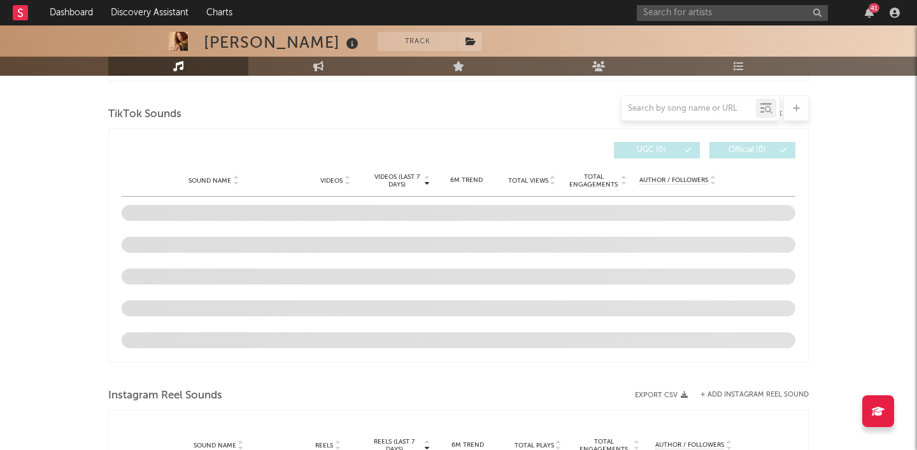
scroll to position [830, 0]
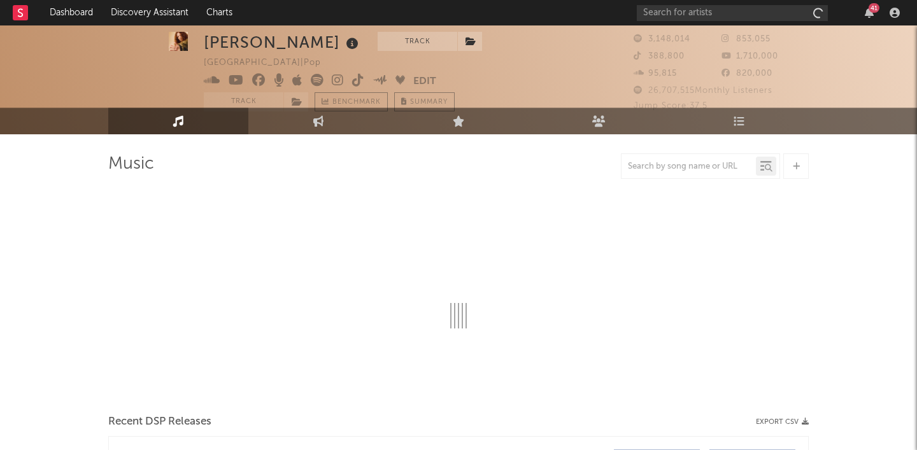
scroll to position [24, 0]
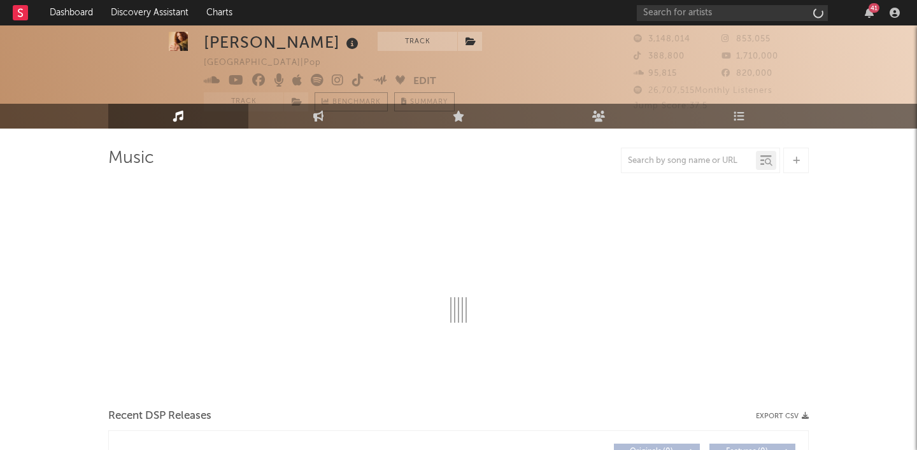
select select "6m"
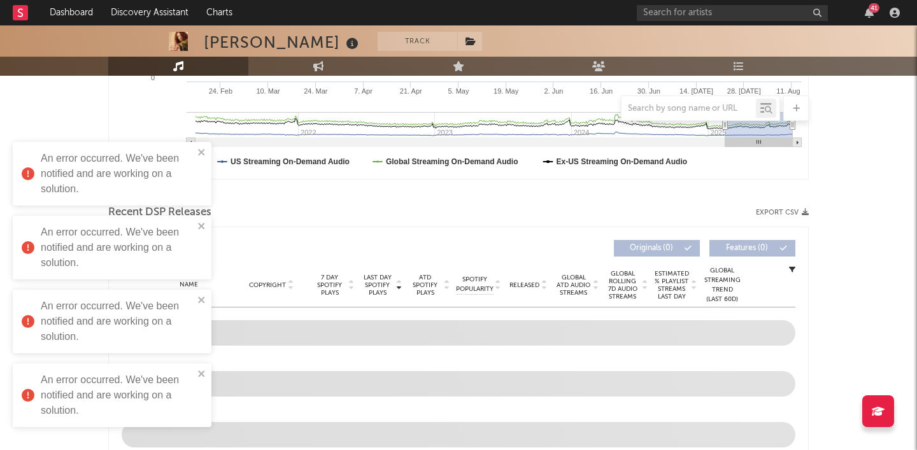
scroll to position [359, 0]
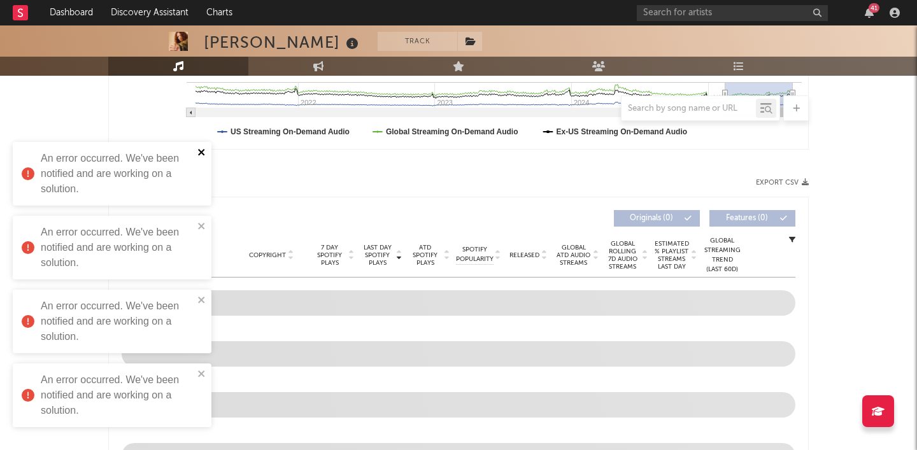
click at [199, 150] on icon "close" at bounding box center [201, 152] width 6 height 6
click at [199, 224] on icon "close" at bounding box center [201, 226] width 6 height 6
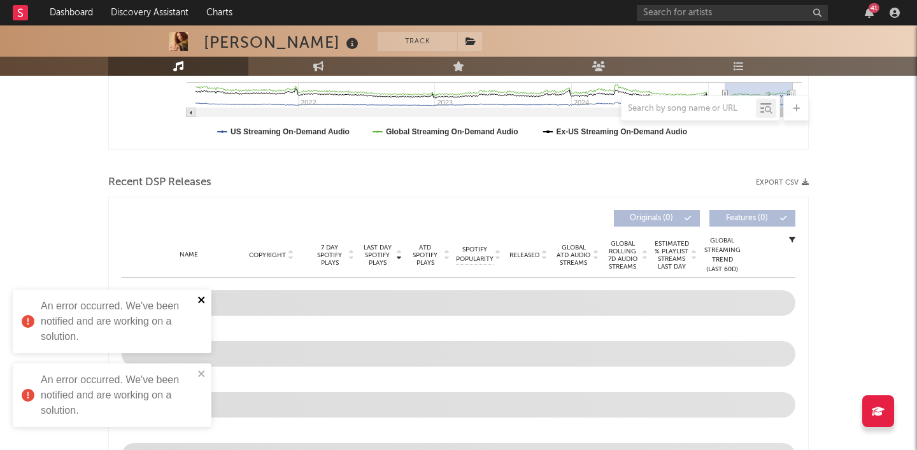
click at [199, 299] on icon "close" at bounding box center [201, 300] width 9 height 10
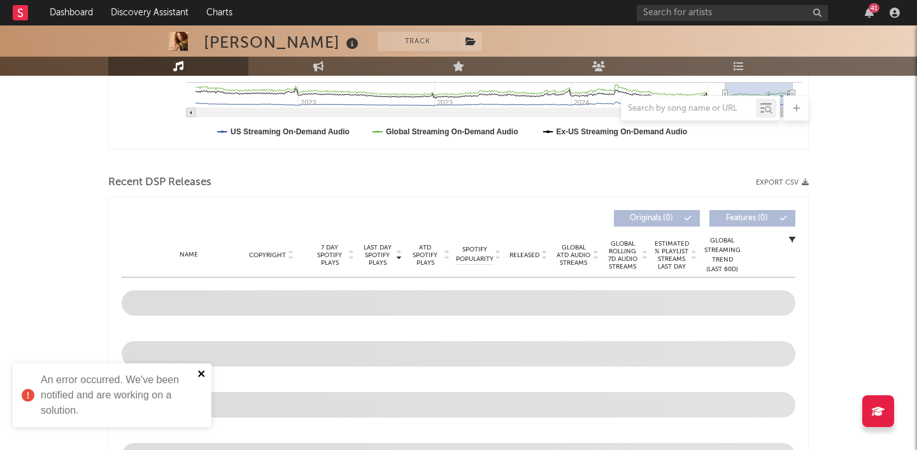
click at [198, 374] on icon "close" at bounding box center [201, 374] width 9 height 10
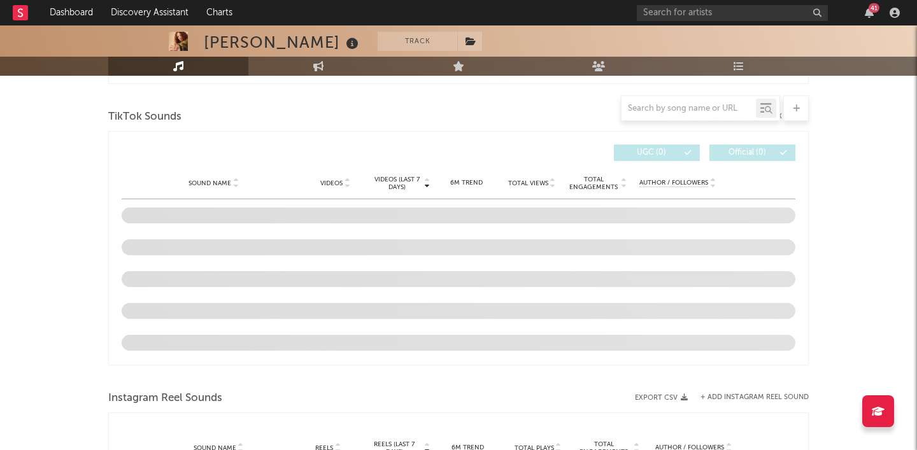
scroll to position [811, 0]
